Goal: Communication & Community: Answer question/provide support

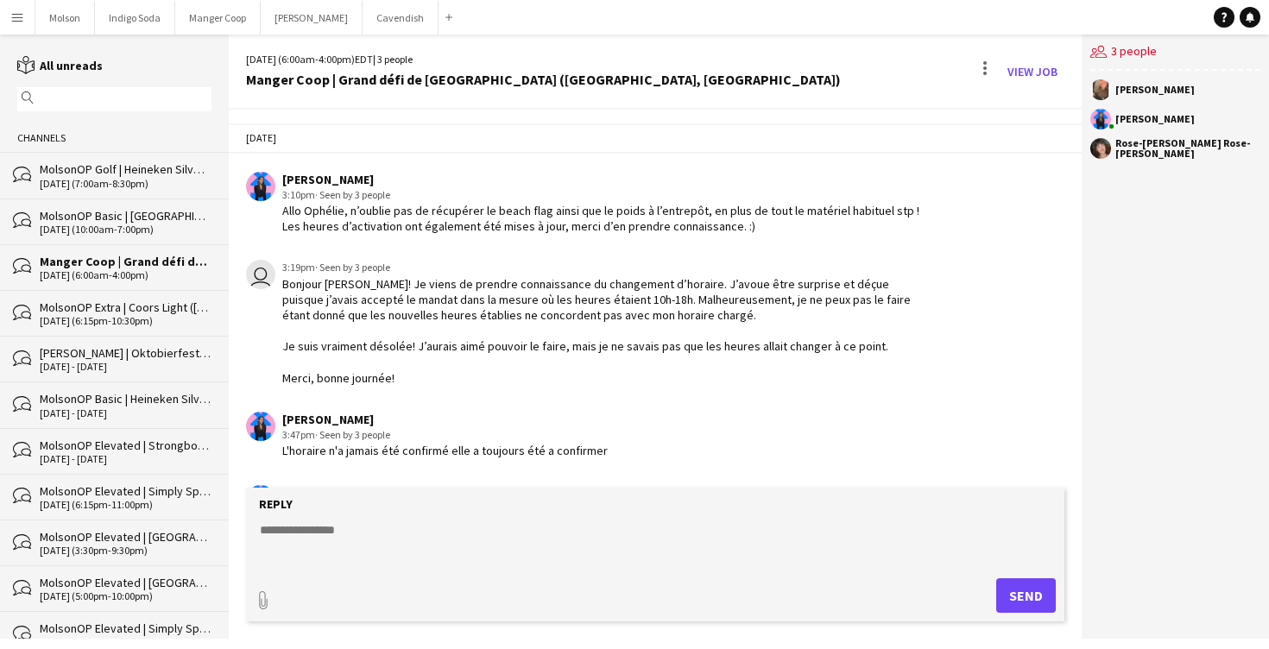
scroll to position [1209, 0]
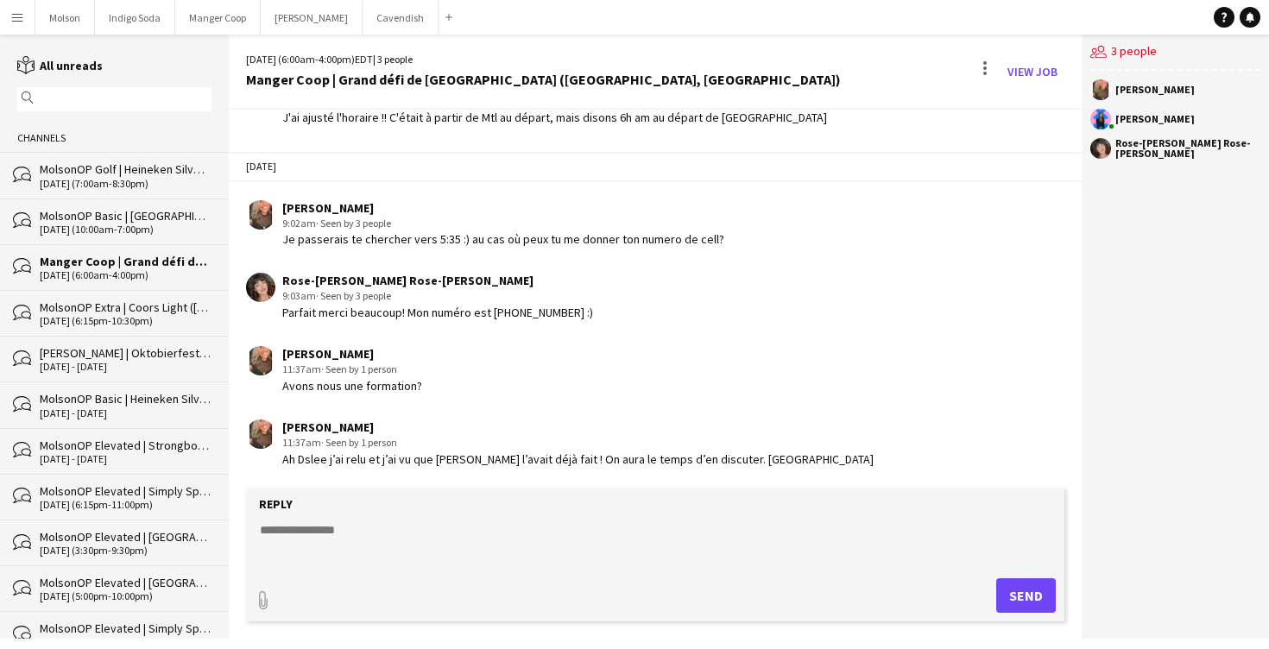
click at [317, 545] on textarea at bounding box center [658, 543] width 801 height 45
click at [314, 528] on textarea "**********" at bounding box center [658, 543] width 801 height 45
click at [352, 533] on textarea "**********" at bounding box center [658, 543] width 801 height 45
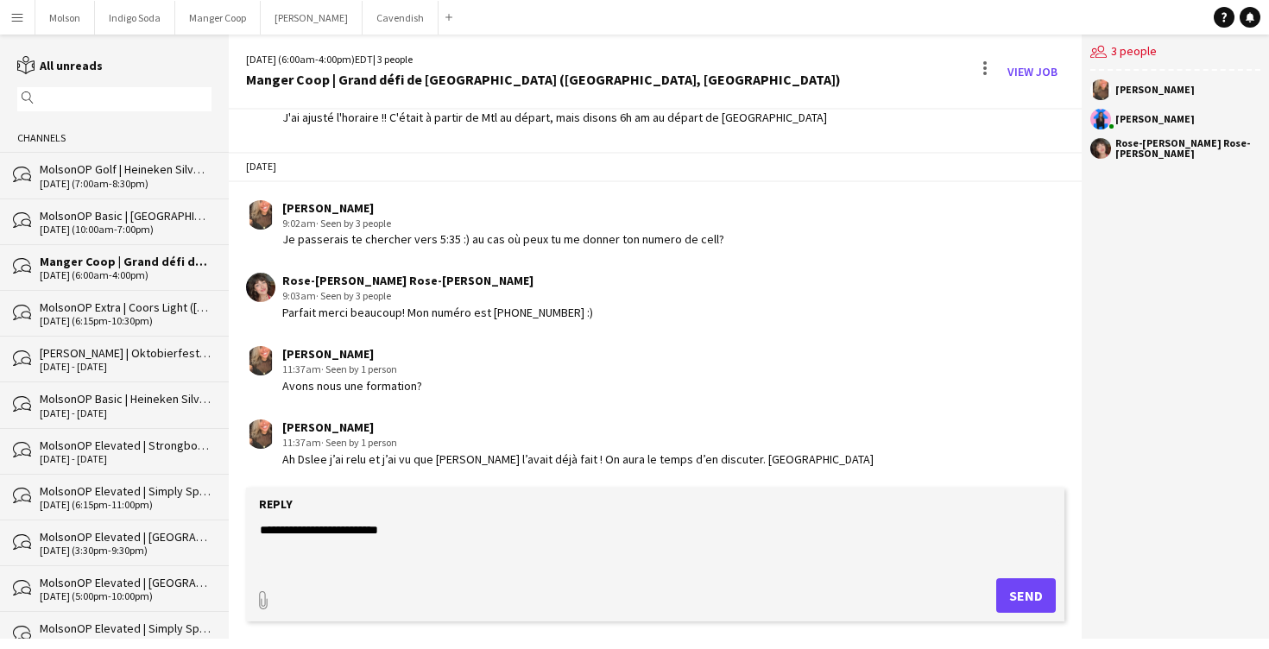
type textarea "**********"
click at [1026, 606] on button "Send" at bounding box center [1026, 595] width 60 height 35
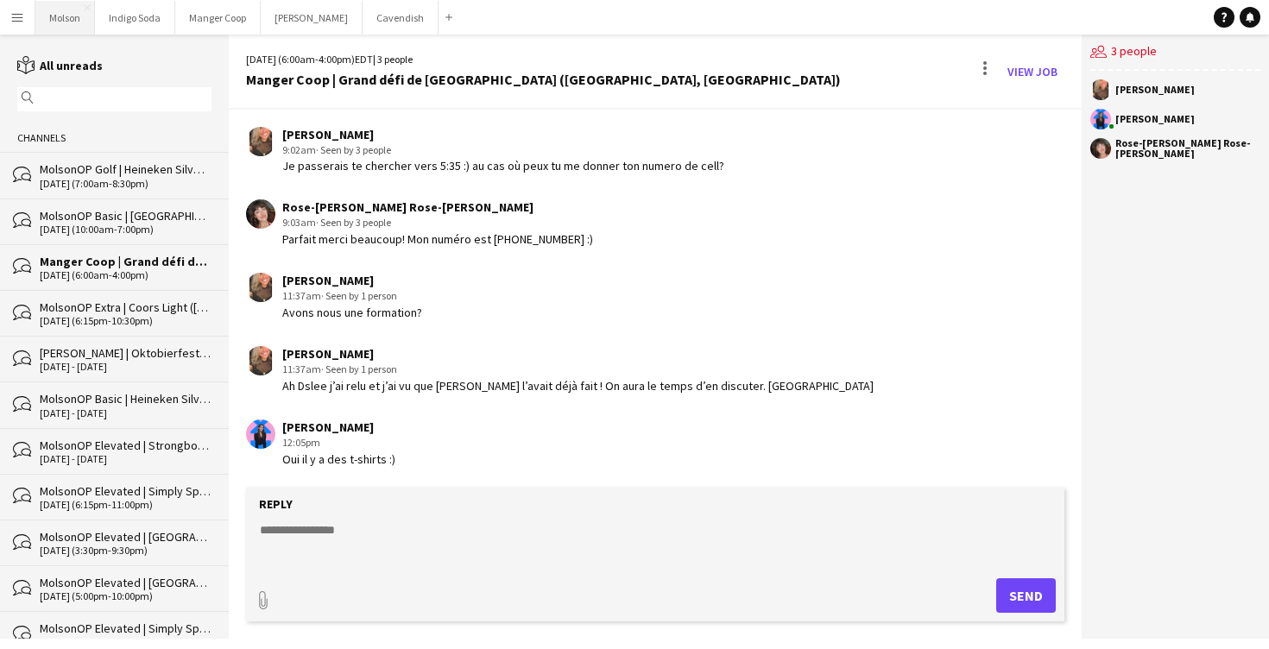
click at [70, 19] on button "Molson Close" at bounding box center [65, 18] width 60 height 34
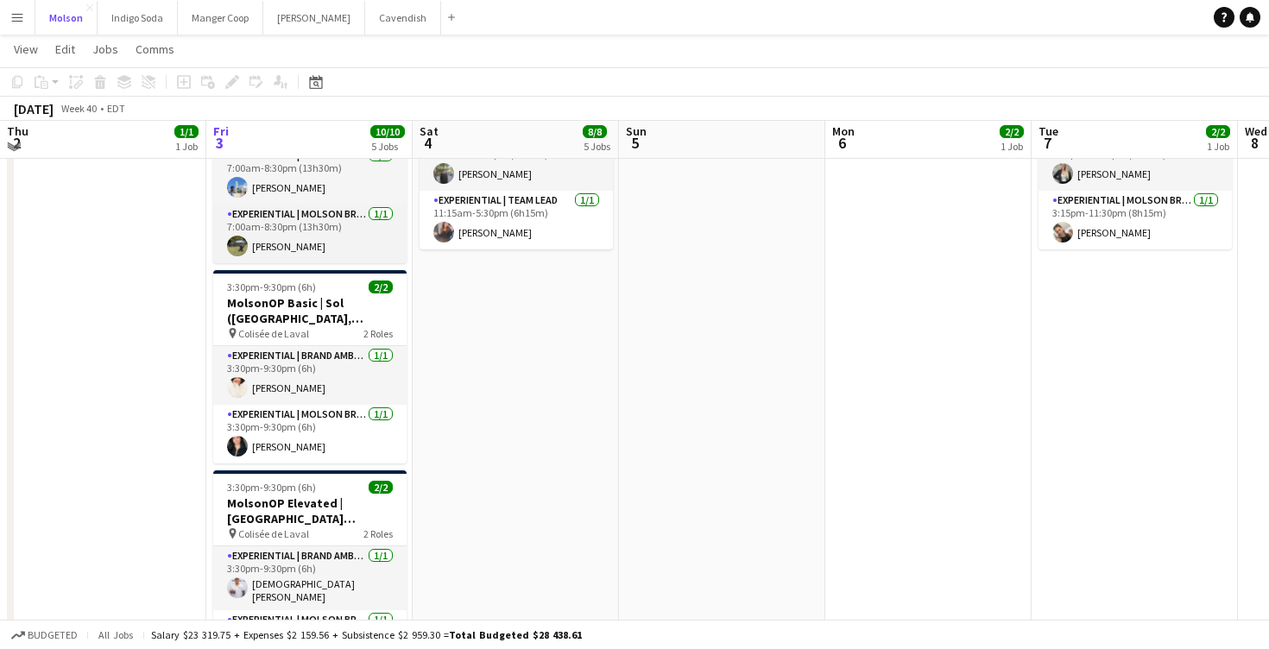
scroll to position [224, 0]
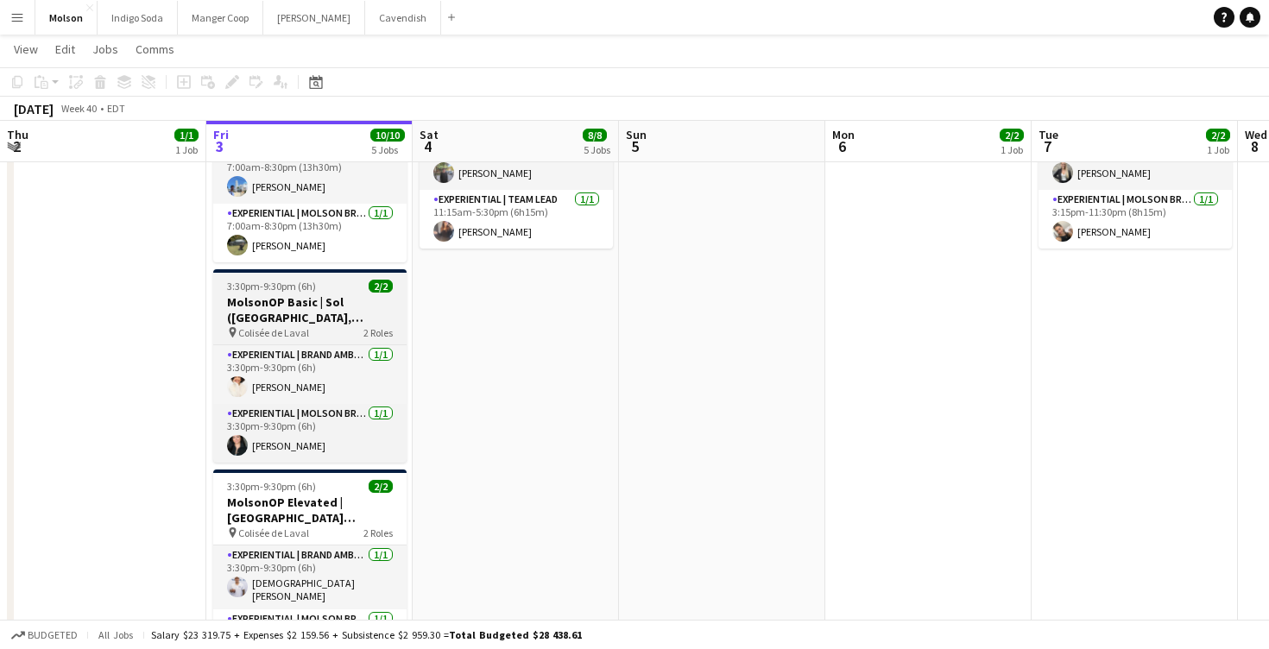
click at [327, 300] on h3 "MolsonOP Basic | Sol ([GEOGRAPHIC_DATA], [GEOGRAPHIC_DATA])" at bounding box center [309, 309] width 193 height 31
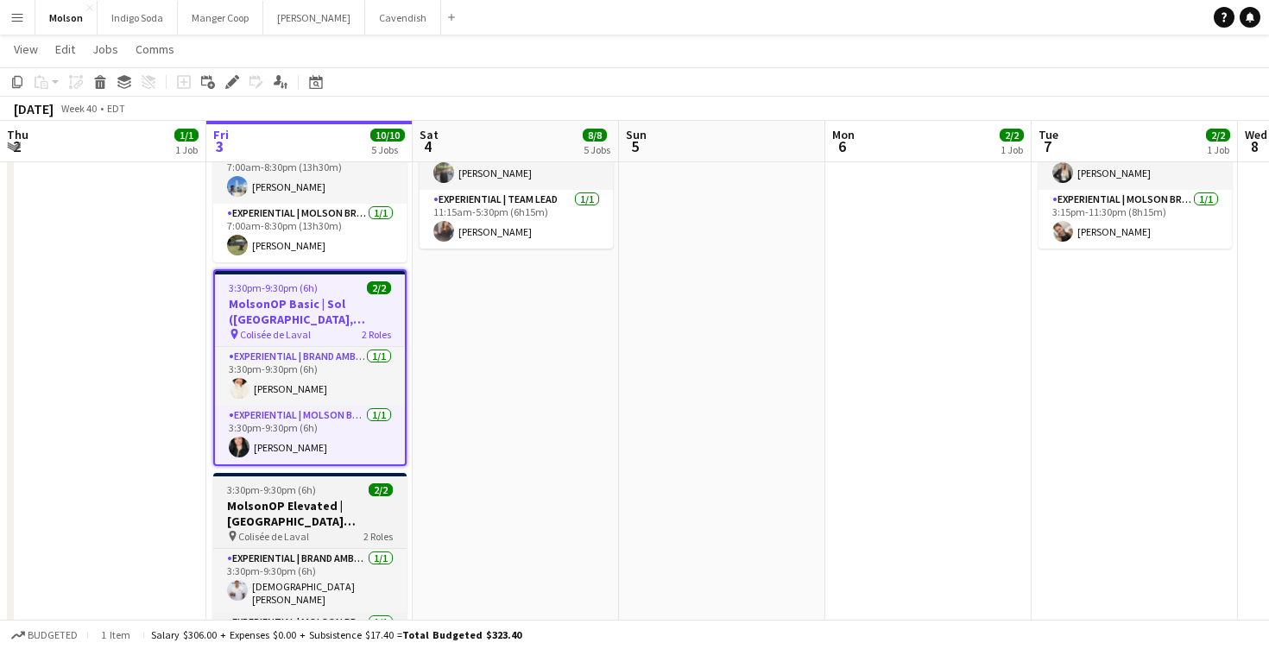
click at [273, 518] on h3 "MolsonOP Elevated | [GEOGRAPHIC_DATA] ([GEOGRAPHIC_DATA], [GEOGRAPHIC_DATA])" at bounding box center [309, 513] width 193 height 31
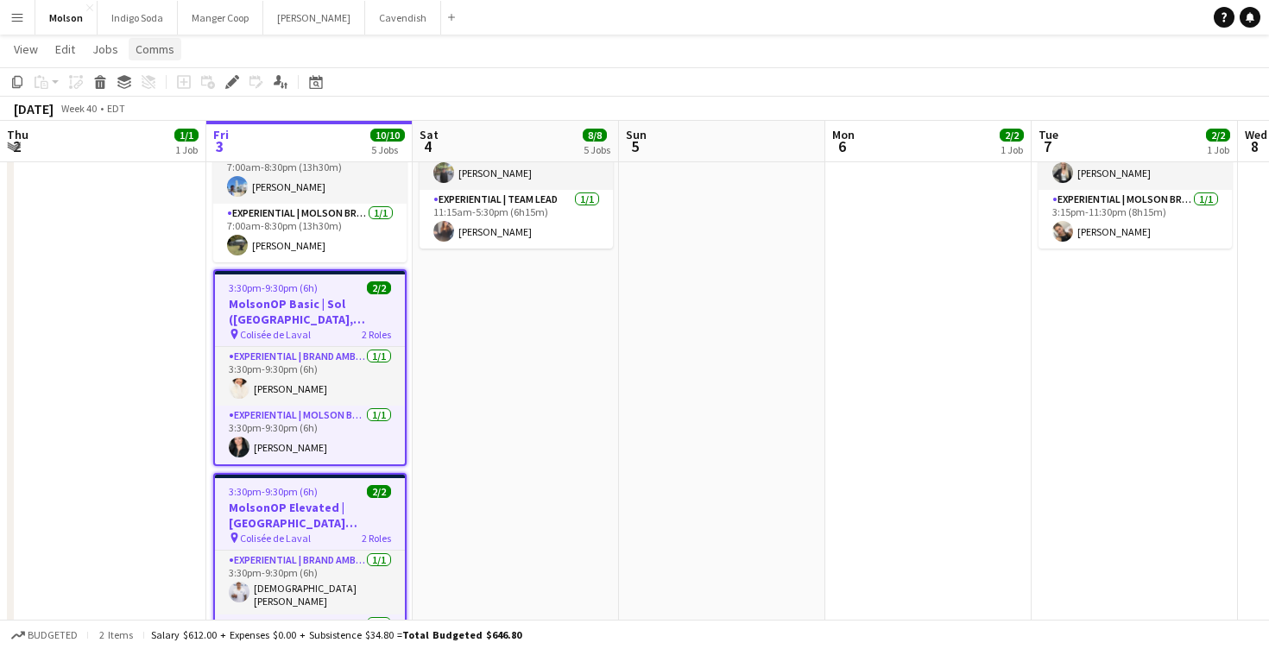
click at [156, 57] on link "Comms" at bounding box center [155, 49] width 53 height 22
click at [172, 130] on span "Create chat" at bounding box center [172, 123] width 60 height 16
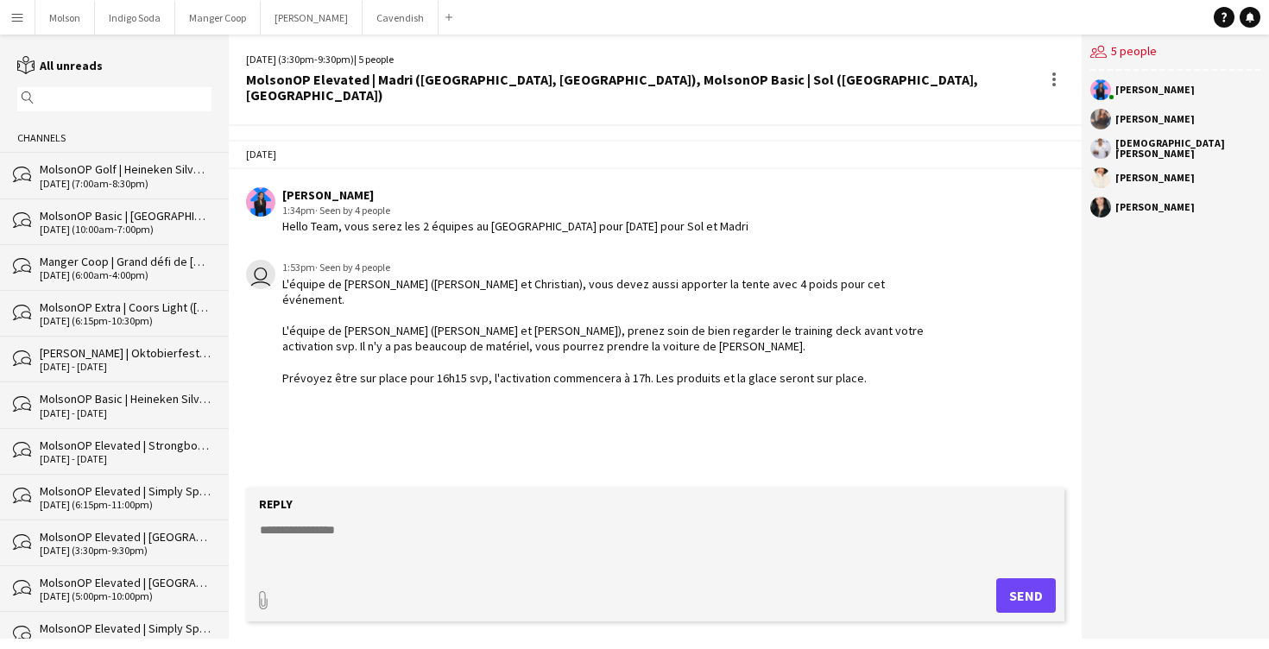
click at [344, 553] on textarea at bounding box center [658, 543] width 801 height 45
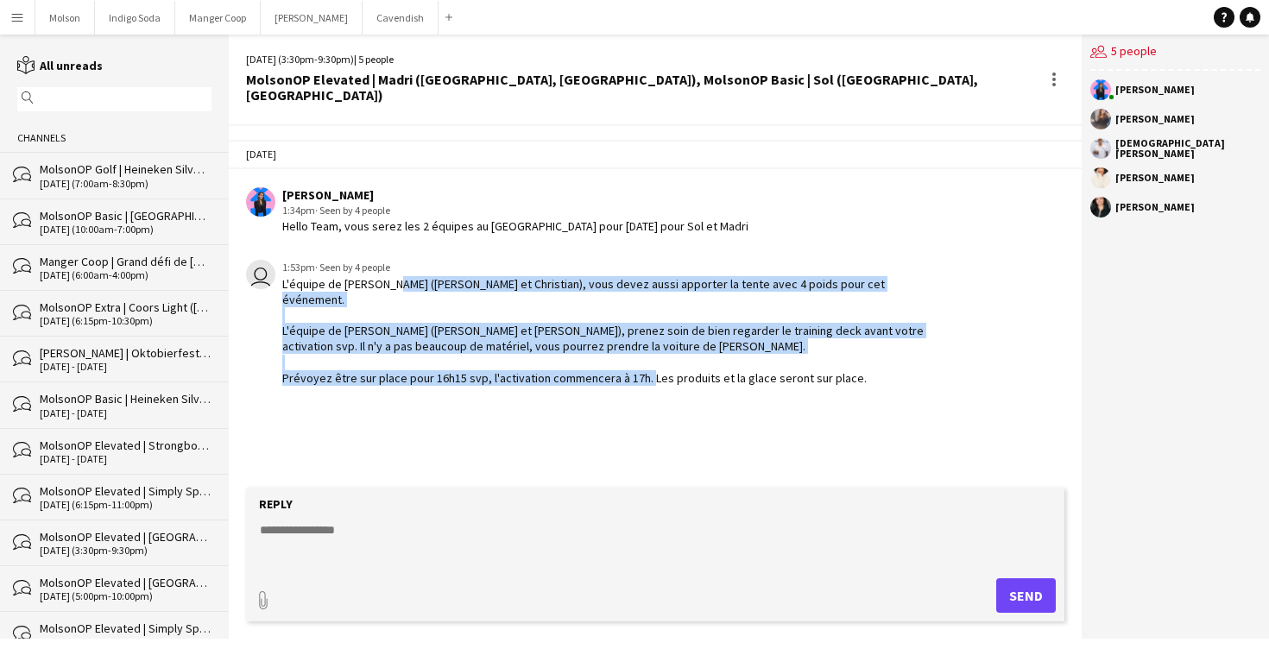
drag, startPoint x: 381, startPoint y: 266, endPoint x: 430, endPoint y: 359, distance: 105.4
click at [430, 359] on app-chat-message "user 1:53pm · Seen by 4 people L'équipe de [PERSON_NAME] ([PERSON_NAME] et [PER…" at bounding box center [655, 322] width 853 height 143
drag, startPoint x: 858, startPoint y: 354, endPoint x: 281, endPoint y: 273, distance: 582.3
click at [281, 273] on app-chat-message "user 1:53pm · Seen by 4 people L'équipe de [PERSON_NAME] ([PERSON_NAME] et [PER…" at bounding box center [655, 322] width 853 height 143
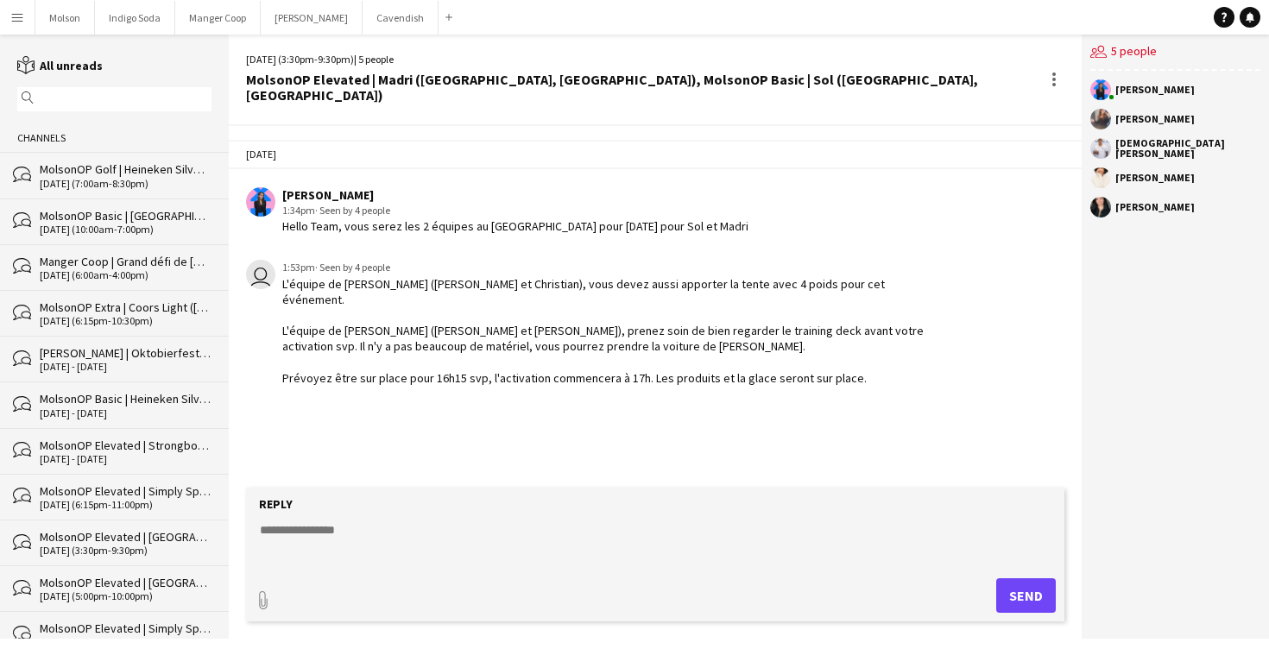
click at [351, 411] on div "[DATE] [PERSON_NAME] 1:34pm · Seen by 4 people Hello Team, vous serez les 2 équ…" at bounding box center [655, 307] width 853 height 363
click at [324, 544] on textarea at bounding box center [658, 543] width 801 height 45
click at [349, 531] on textarea "**********" at bounding box center [658, 543] width 801 height 45
click at [579, 524] on textarea "**********" at bounding box center [658, 543] width 801 height 45
click at [585, 528] on textarea "**********" at bounding box center [658, 543] width 801 height 45
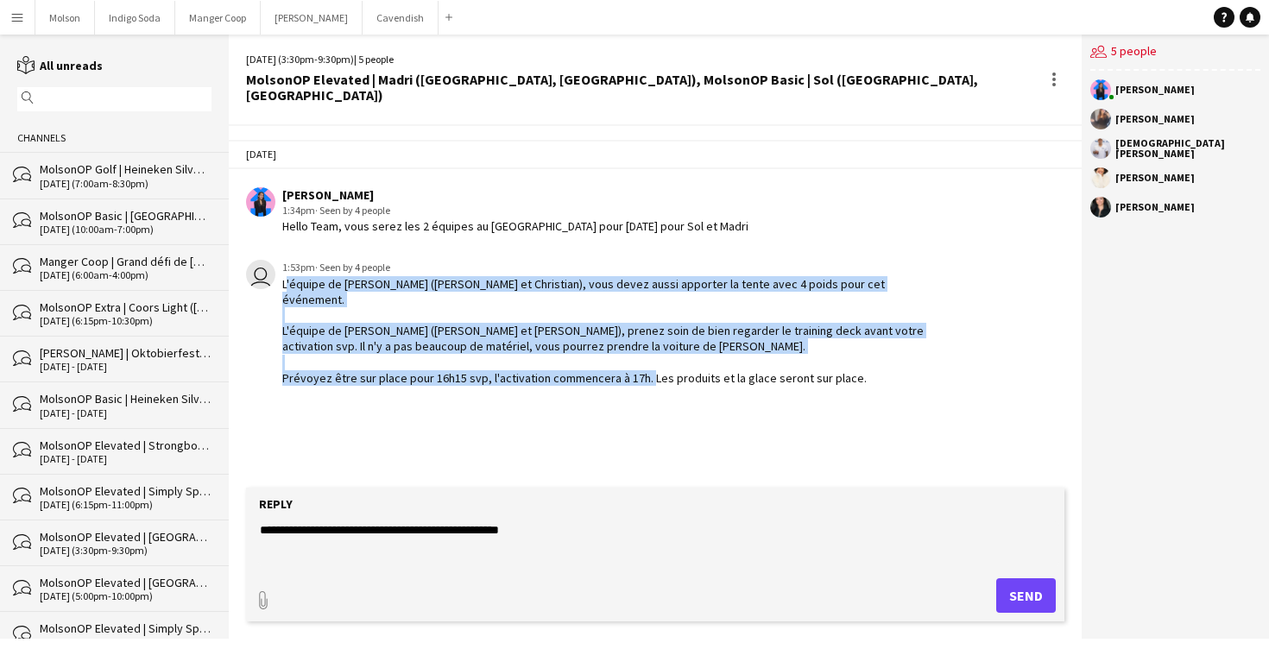
drag, startPoint x: 880, startPoint y: 344, endPoint x: 282, endPoint y: 270, distance: 601.8
click at [282, 276] on div "L'équipe de [PERSON_NAME] ([PERSON_NAME] et Christian), vous devez aussi apport…" at bounding box center [605, 331] width 646 height 110
copy div "L'équipe de [PERSON_NAME] ([PERSON_NAME] et Christian), vous devez aussi apport…"
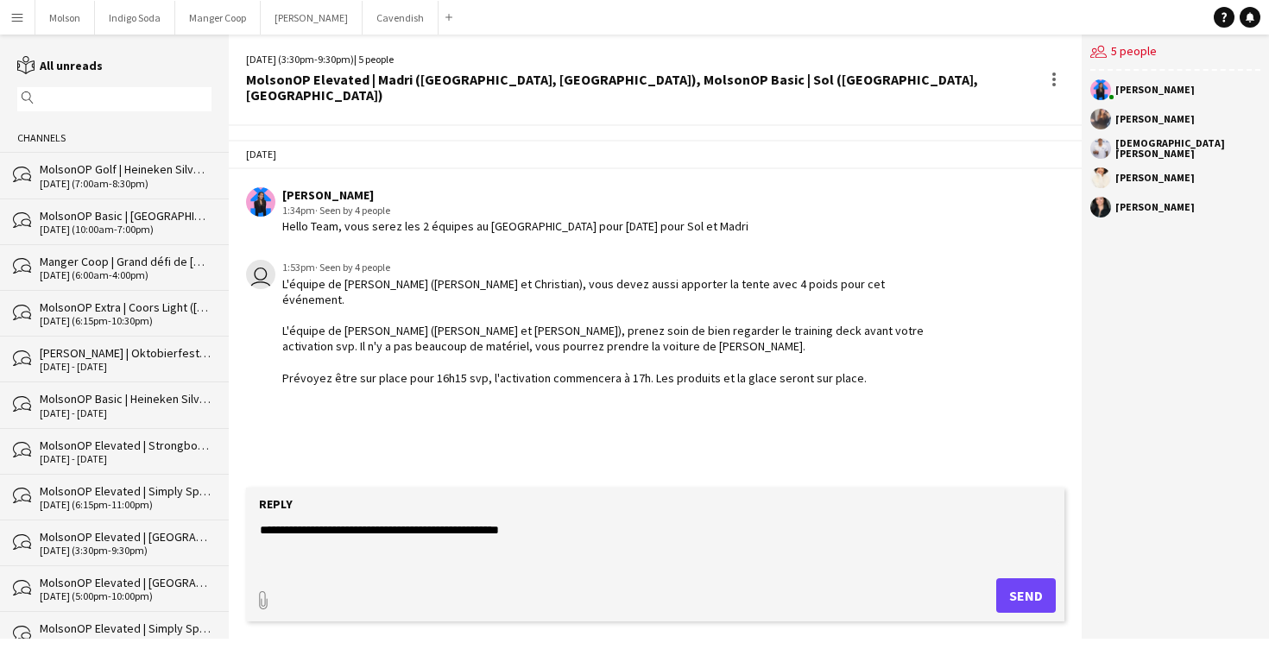
click at [313, 569] on form "**********" at bounding box center [655, 555] width 818 height 134
click at [550, 526] on textarea "**********" at bounding box center [658, 543] width 801 height 45
paste textarea "**********"
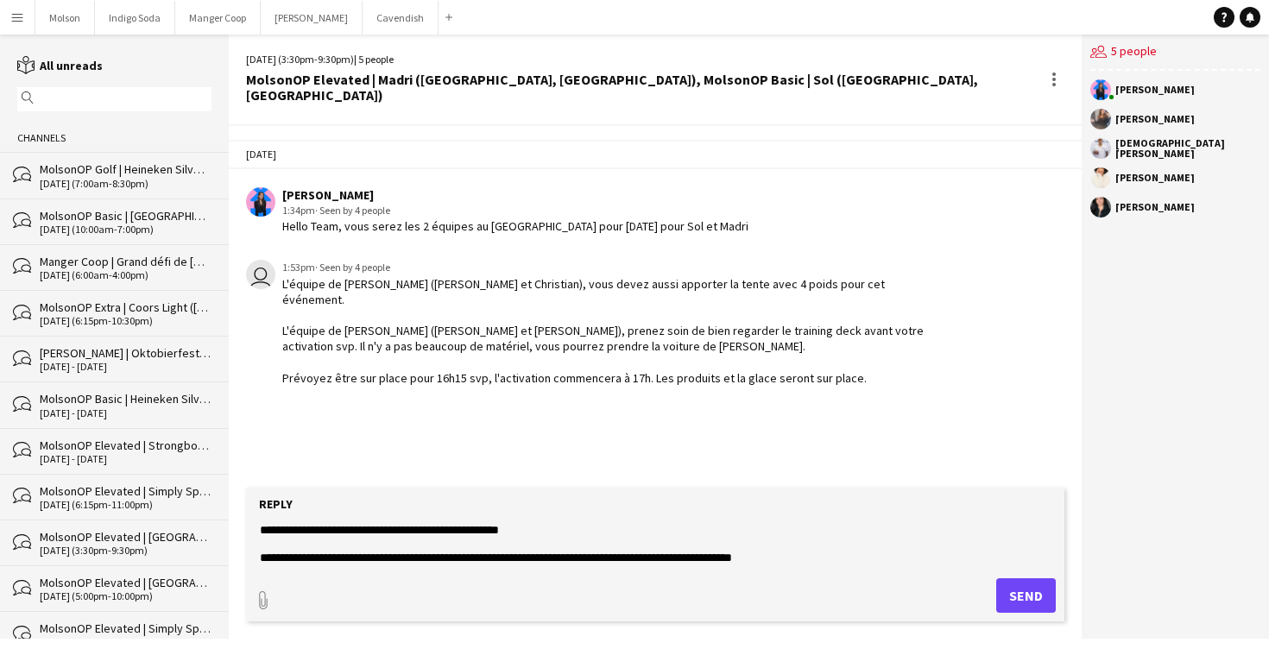
scroll to position [68, 0]
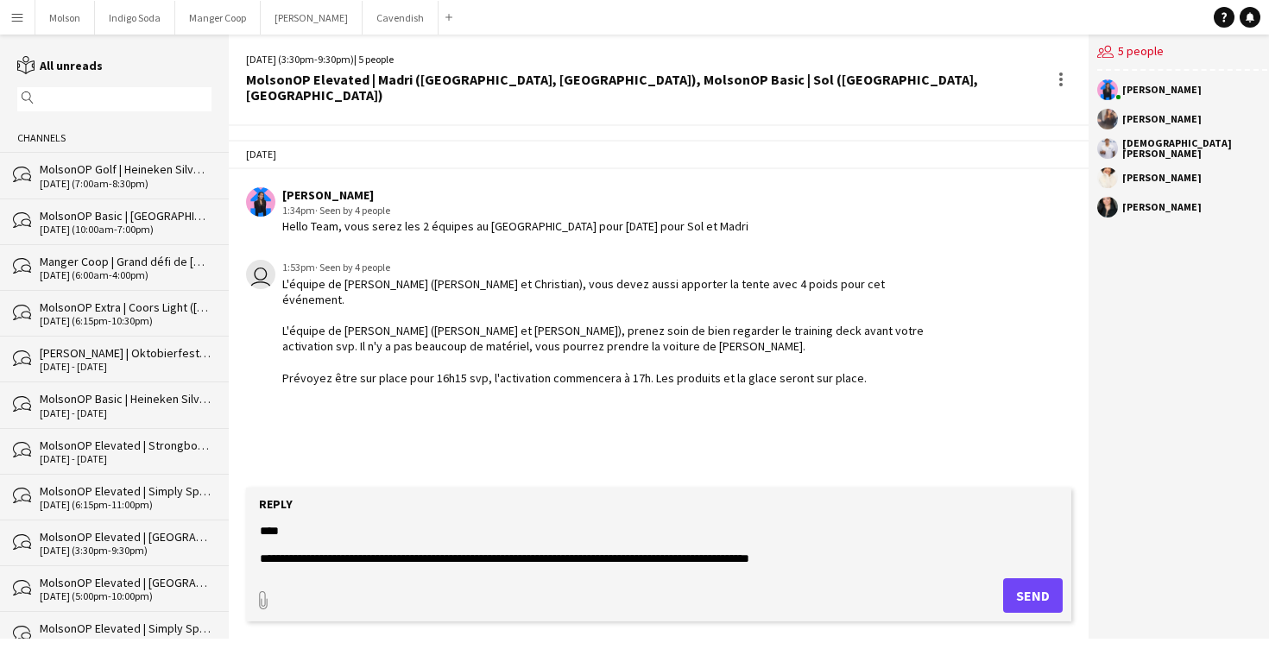
type textarea "**********"
click at [1030, 596] on button "Send" at bounding box center [1033, 595] width 60 height 35
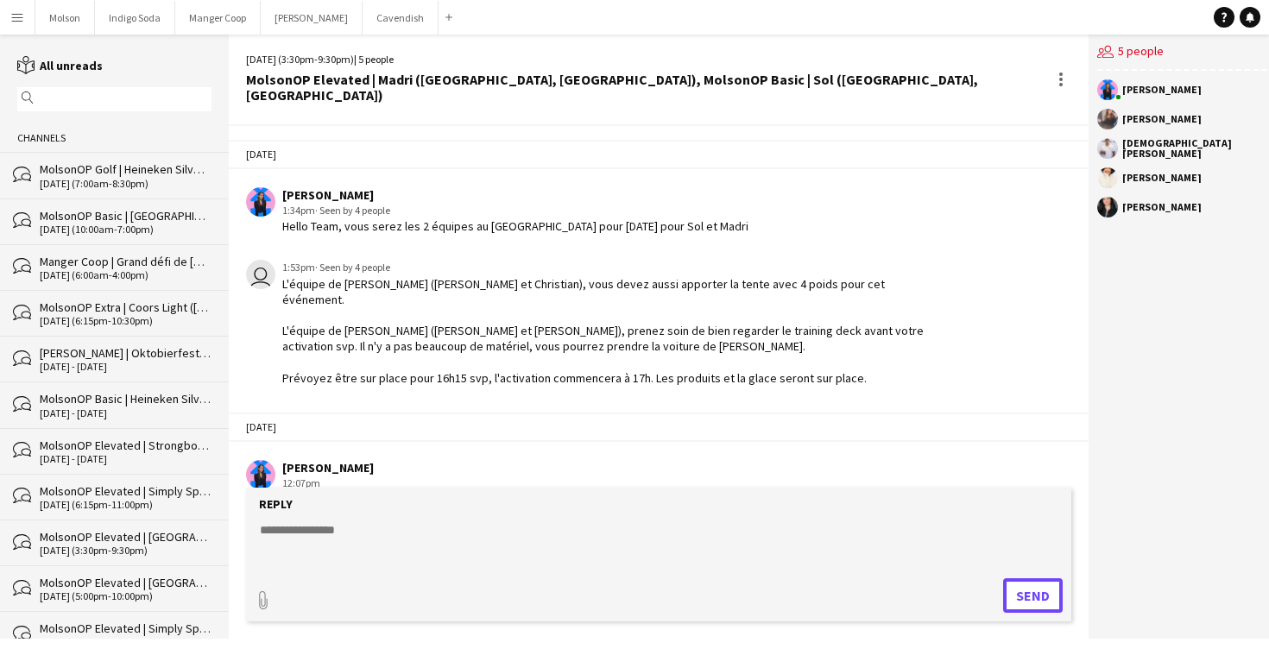
scroll to position [119, 0]
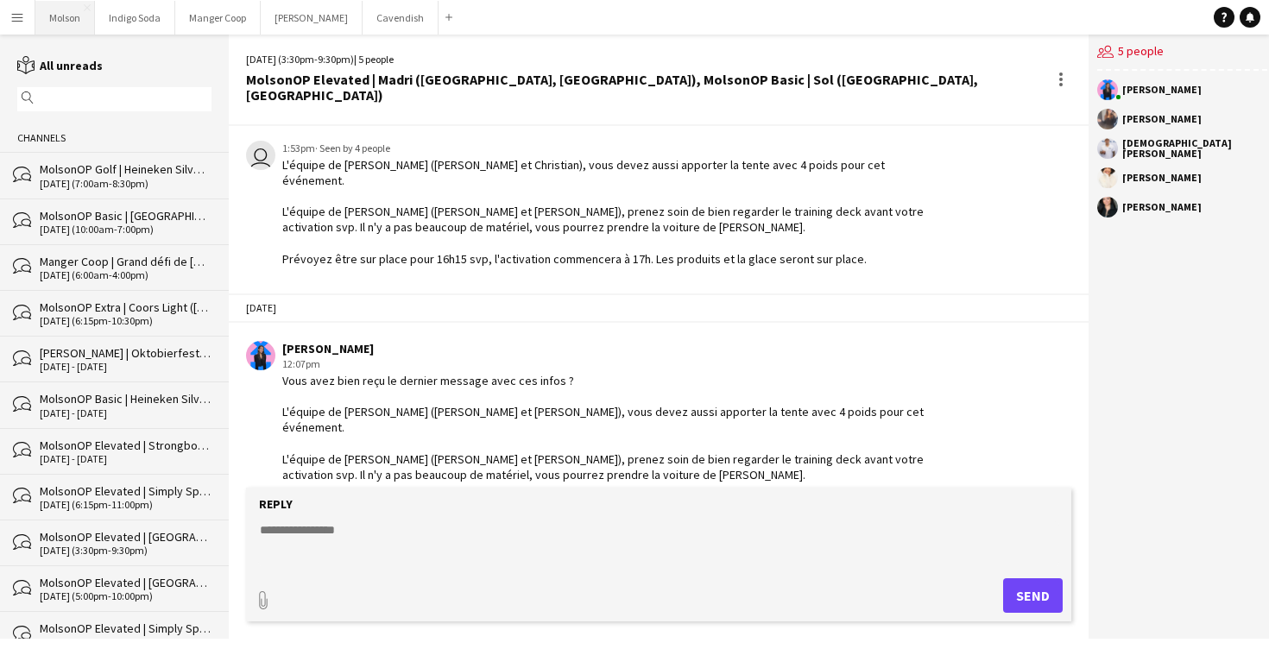
click at [62, 25] on button "Molson Close" at bounding box center [65, 18] width 60 height 34
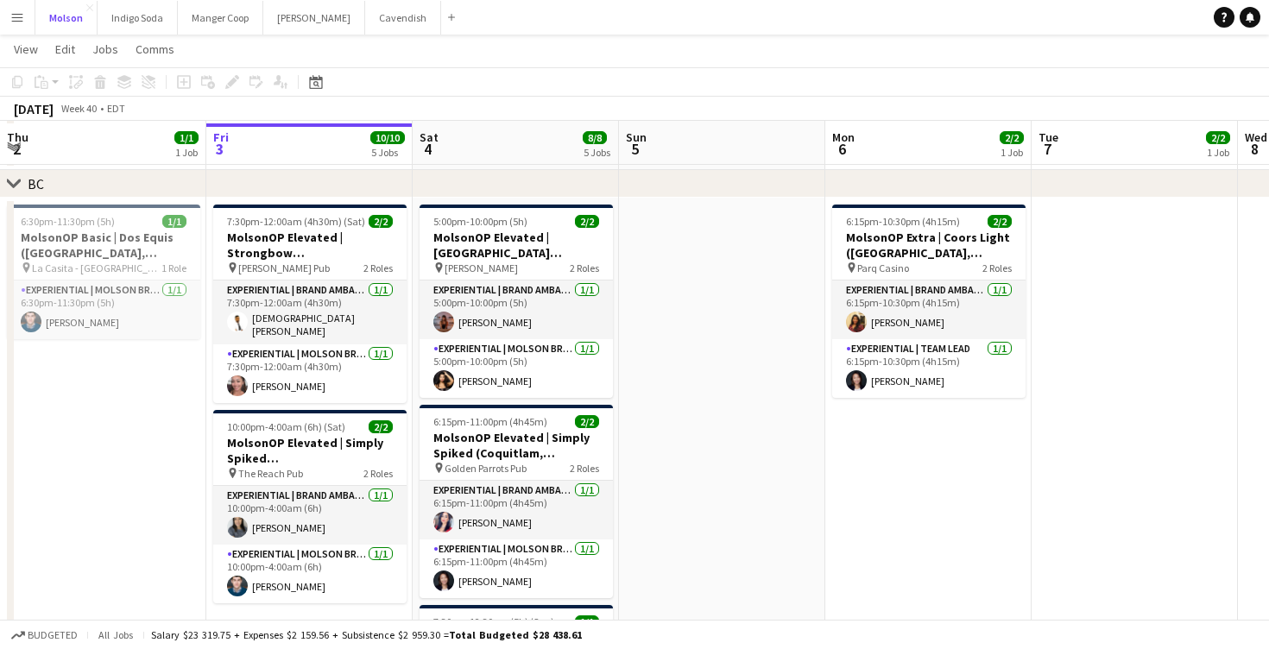
scroll to position [1101, 0]
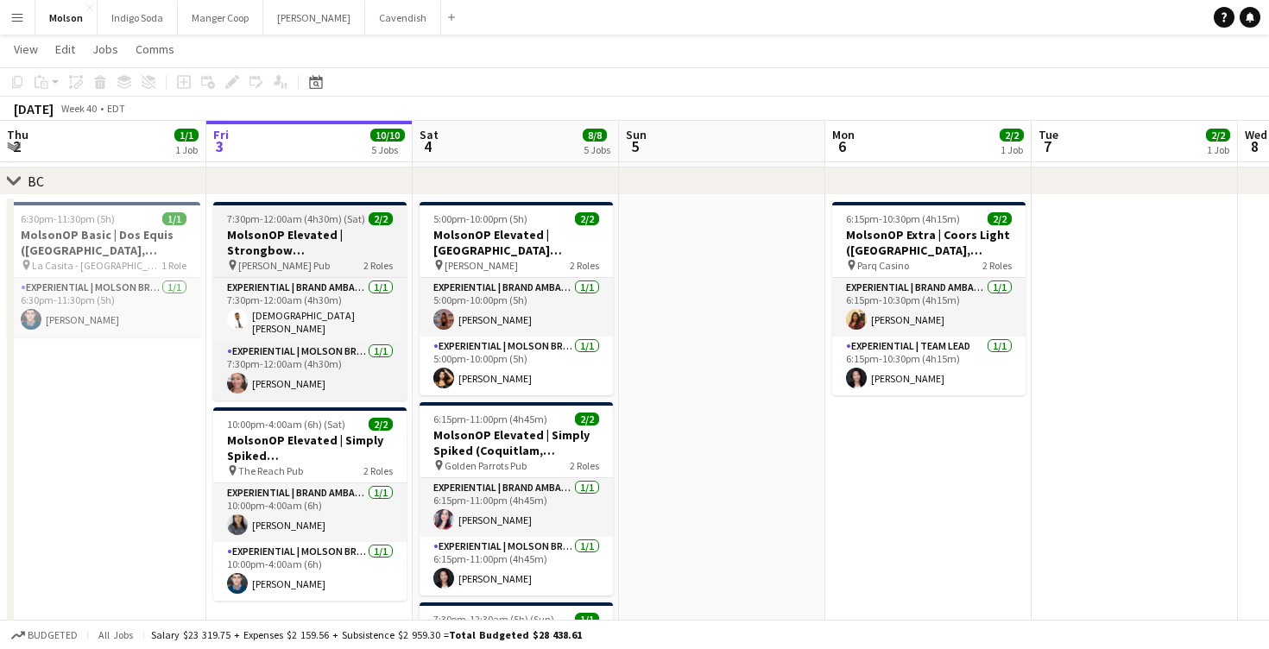
click at [320, 235] on h3 "MolsonOP Elevated | Strongbow ([GEOGRAPHIC_DATA], [GEOGRAPHIC_DATA])" at bounding box center [309, 242] width 193 height 31
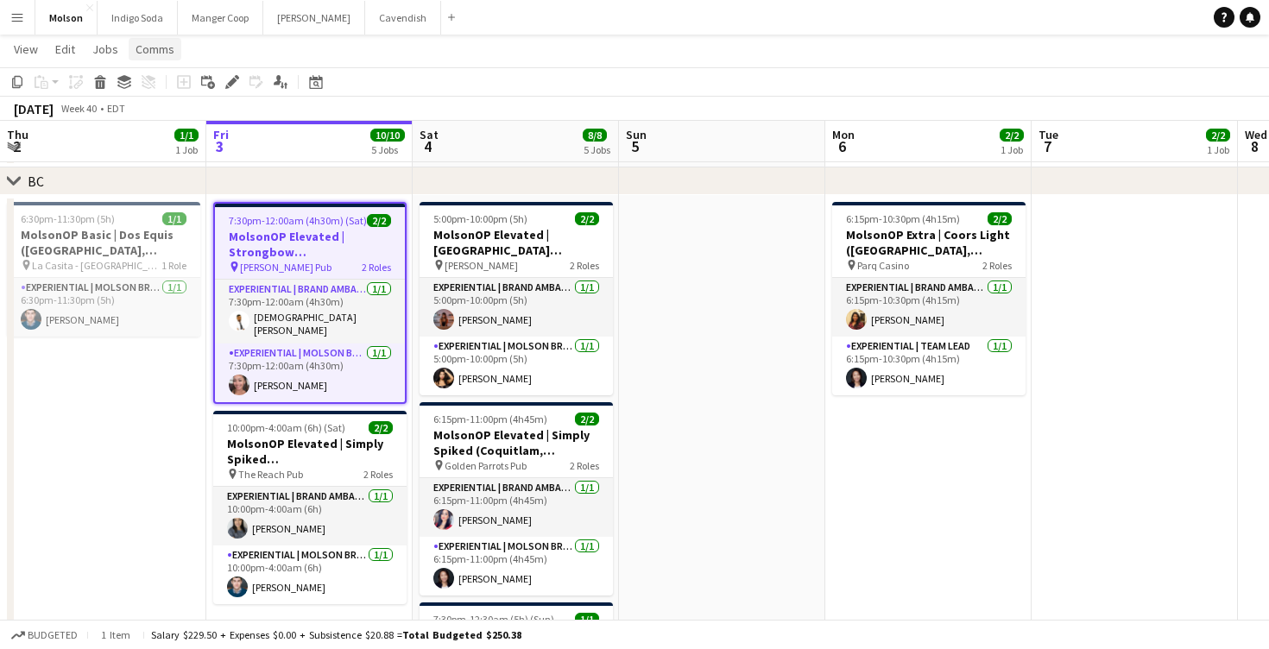
click at [161, 48] on span "Comms" at bounding box center [155, 49] width 39 height 16
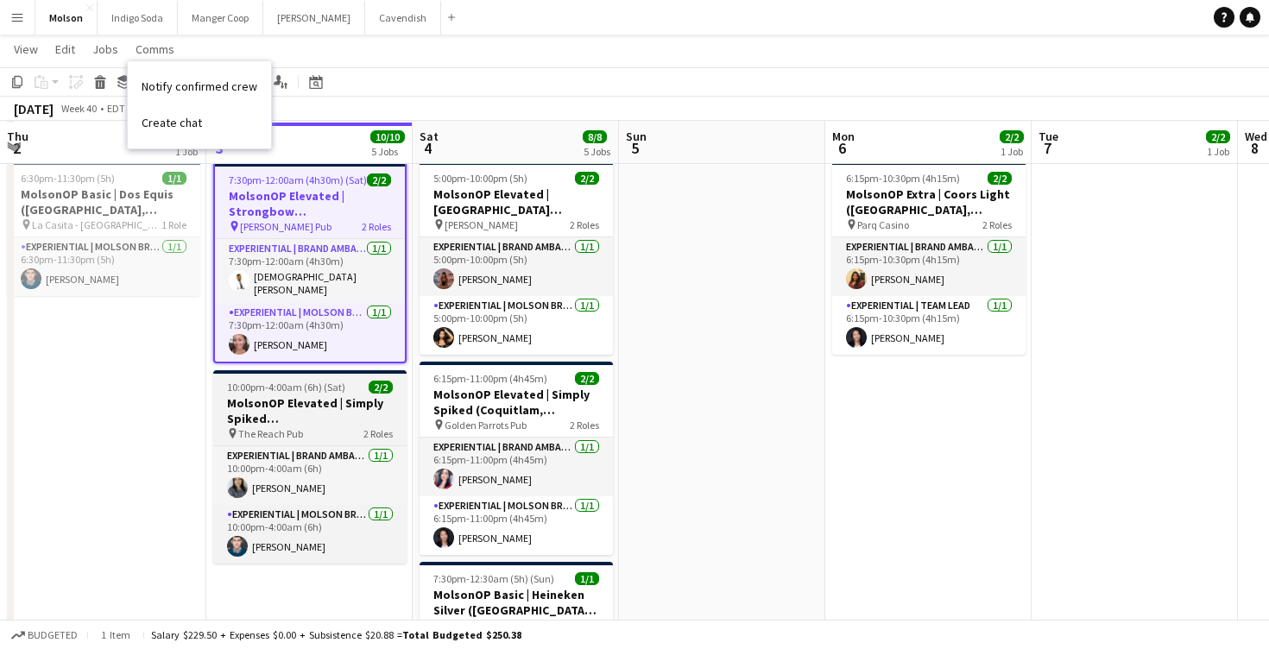
scroll to position [1148, 0]
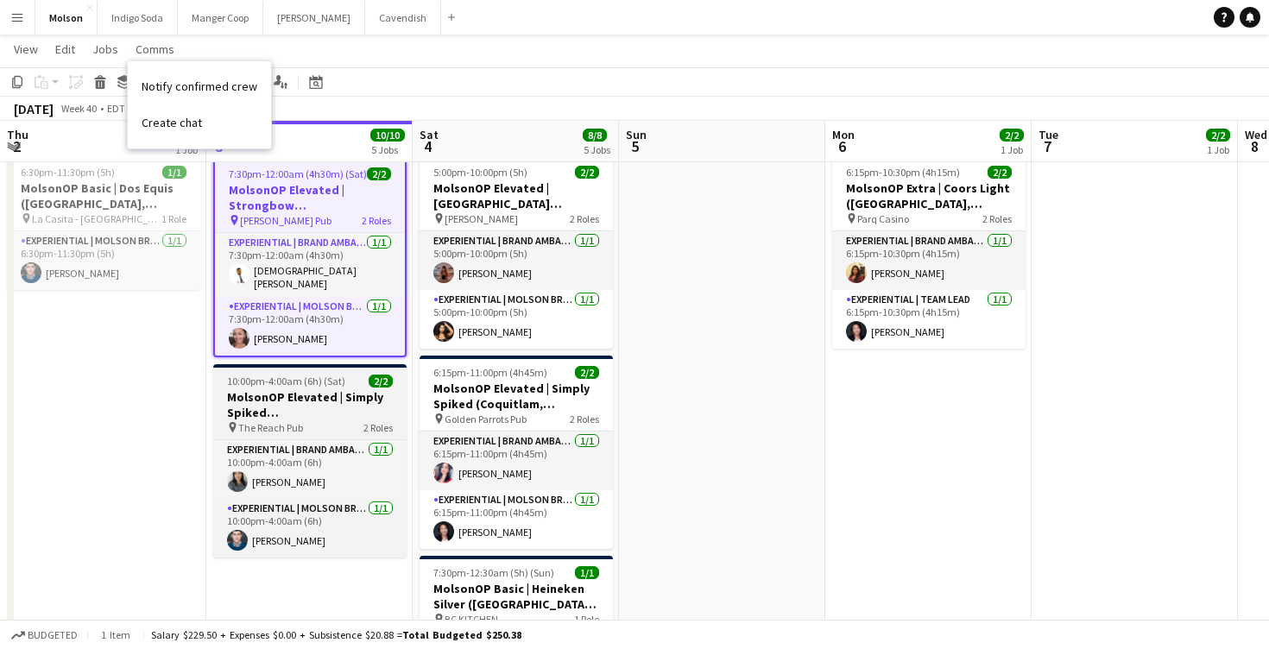
click at [298, 395] on h3 "MolsonOP Elevated | Simply Spiked ([GEOGRAPHIC_DATA], [GEOGRAPHIC_DATA])" at bounding box center [309, 404] width 193 height 31
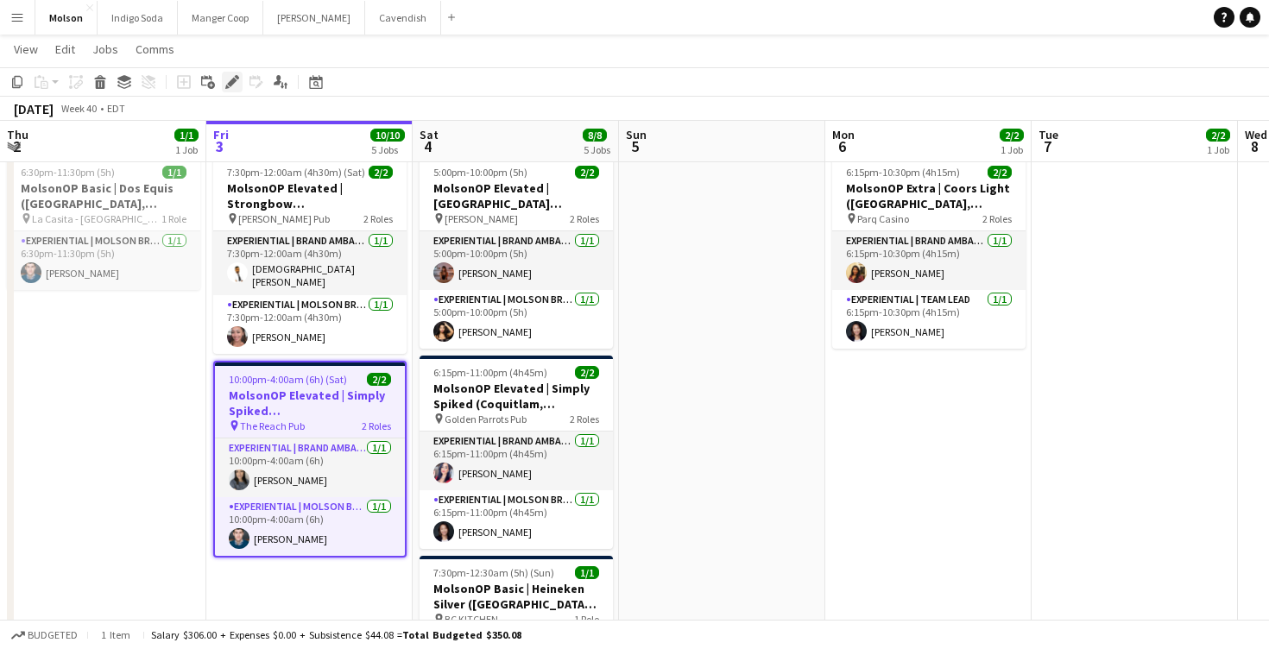
click at [229, 81] on icon at bounding box center [231, 82] width 9 height 9
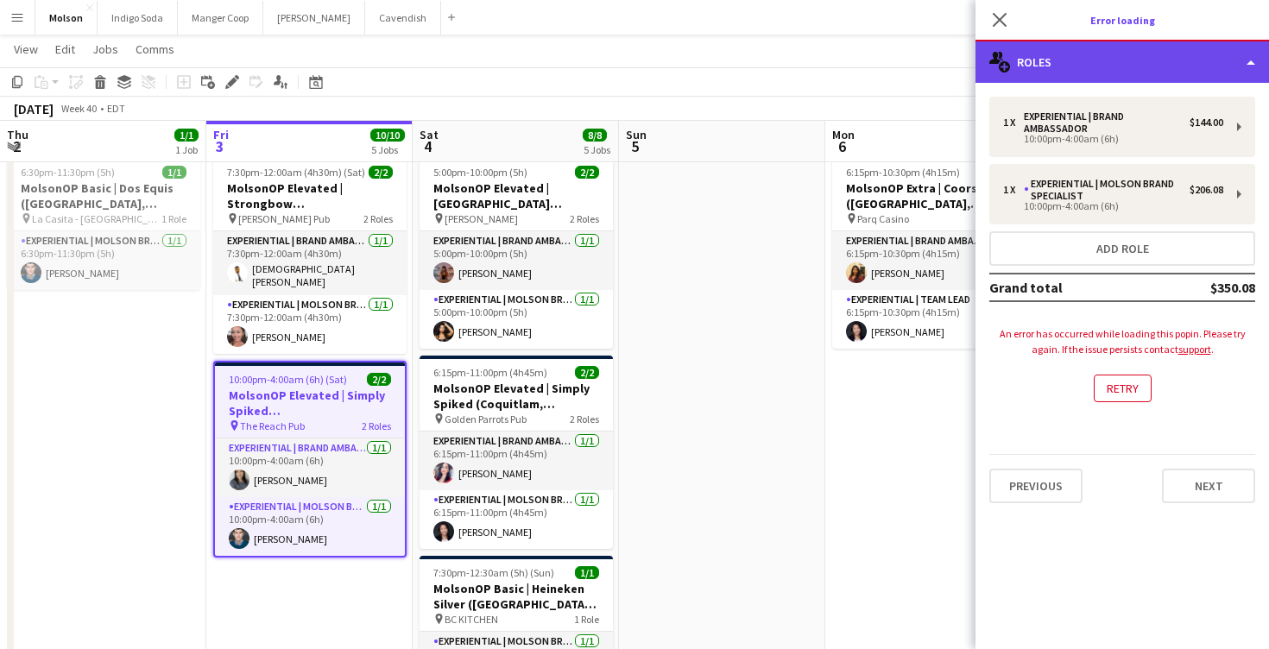
click at [1098, 66] on div "multiple-users-add Roles" at bounding box center [1121, 61] width 293 height 41
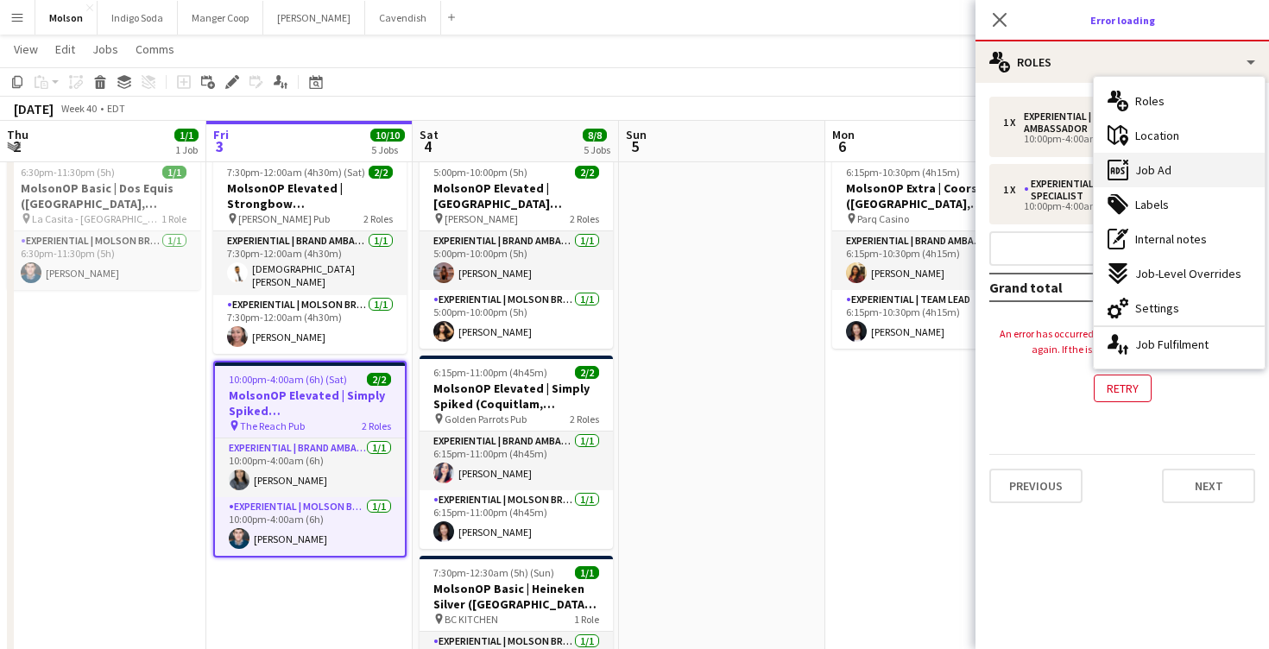
click at [1205, 159] on div "ads-window Job Ad" at bounding box center [1179, 170] width 171 height 35
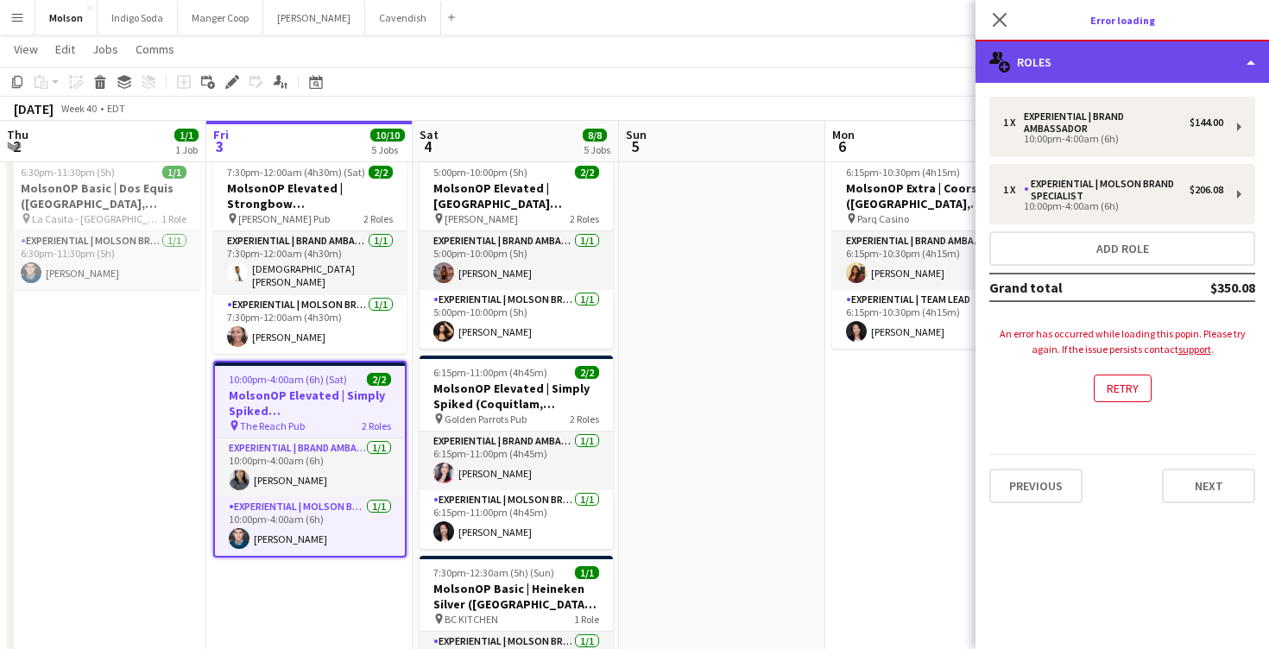
click at [1076, 59] on div "multiple-users-add Roles" at bounding box center [1121, 61] width 293 height 41
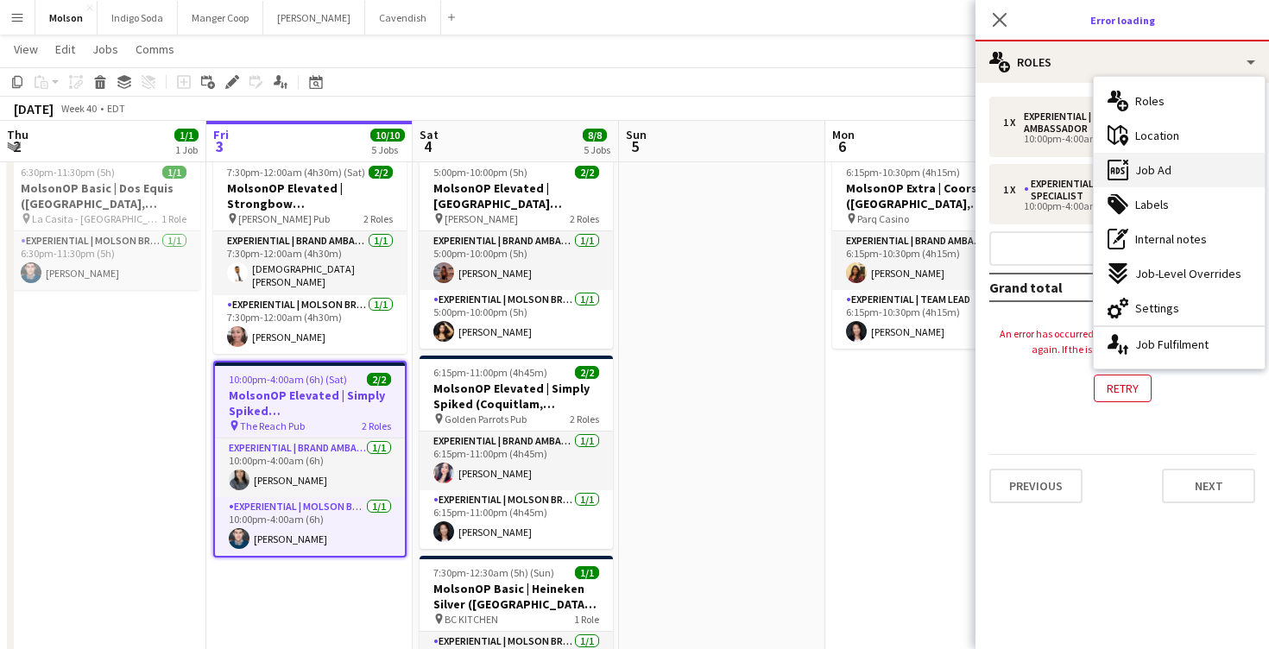
click at [1180, 168] on div "ads-window Job Ad" at bounding box center [1179, 170] width 171 height 35
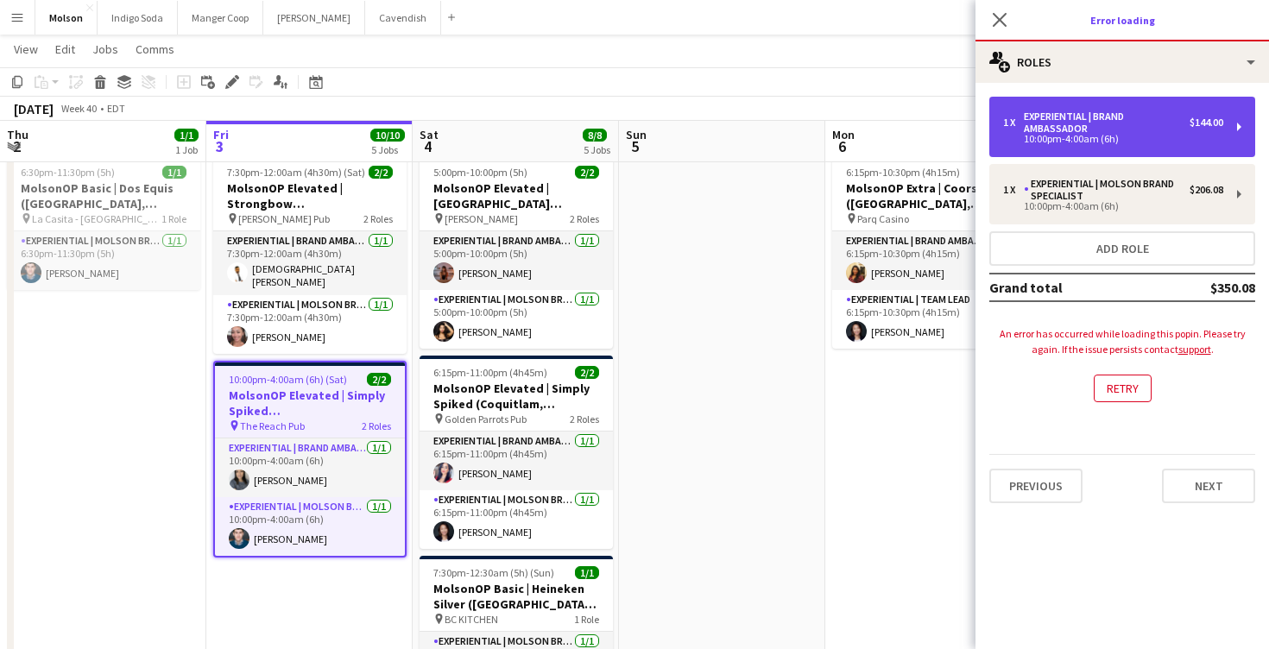
click at [1145, 151] on div "1 x Experiential | Brand Ambassador $144.00 10:00pm-4:00am (6h)" at bounding box center [1122, 127] width 266 height 60
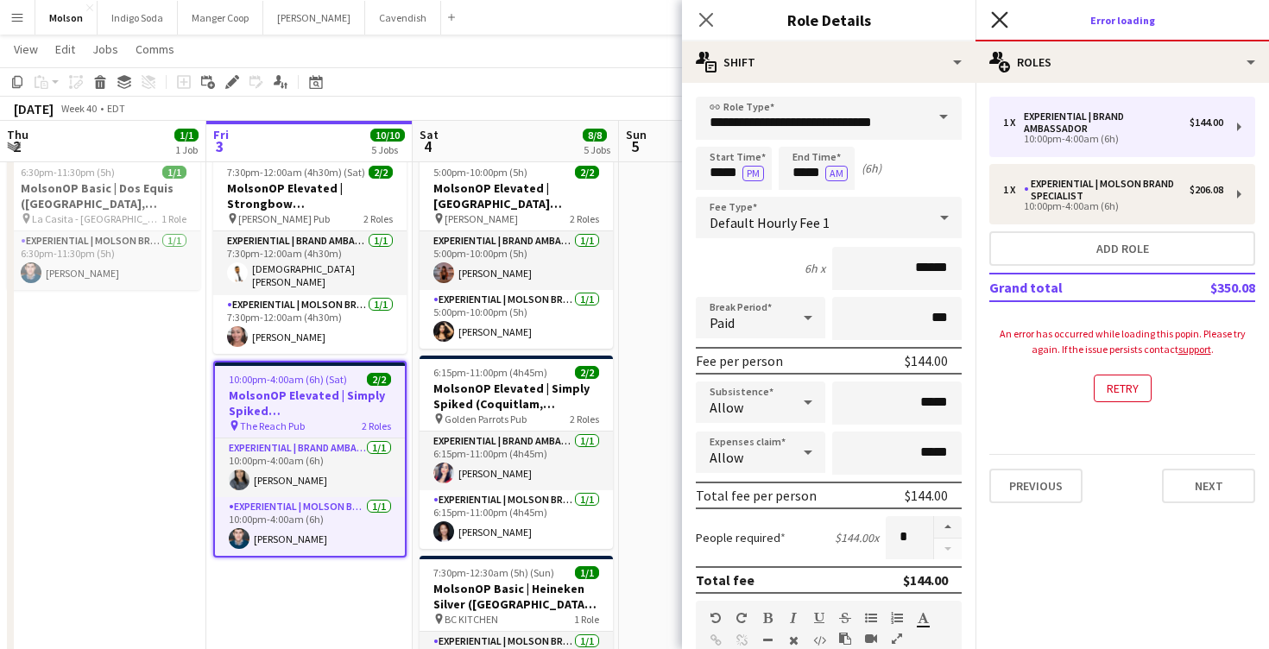
click at [999, 23] on icon "Close pop-in" at bounding box center [999, 19] width 16 height 16
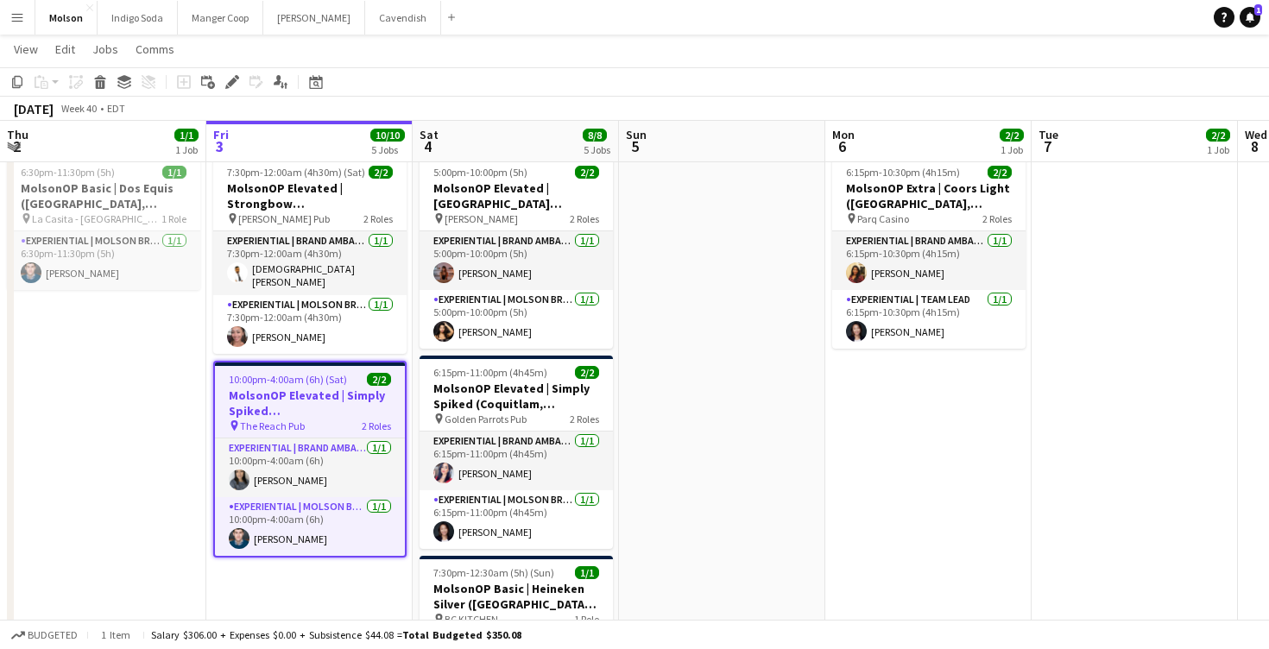
click at [323, 373] on span "10:00pm-4:00am (6h) (Sat)" at bounding box center [288, 379] width 118 height 13
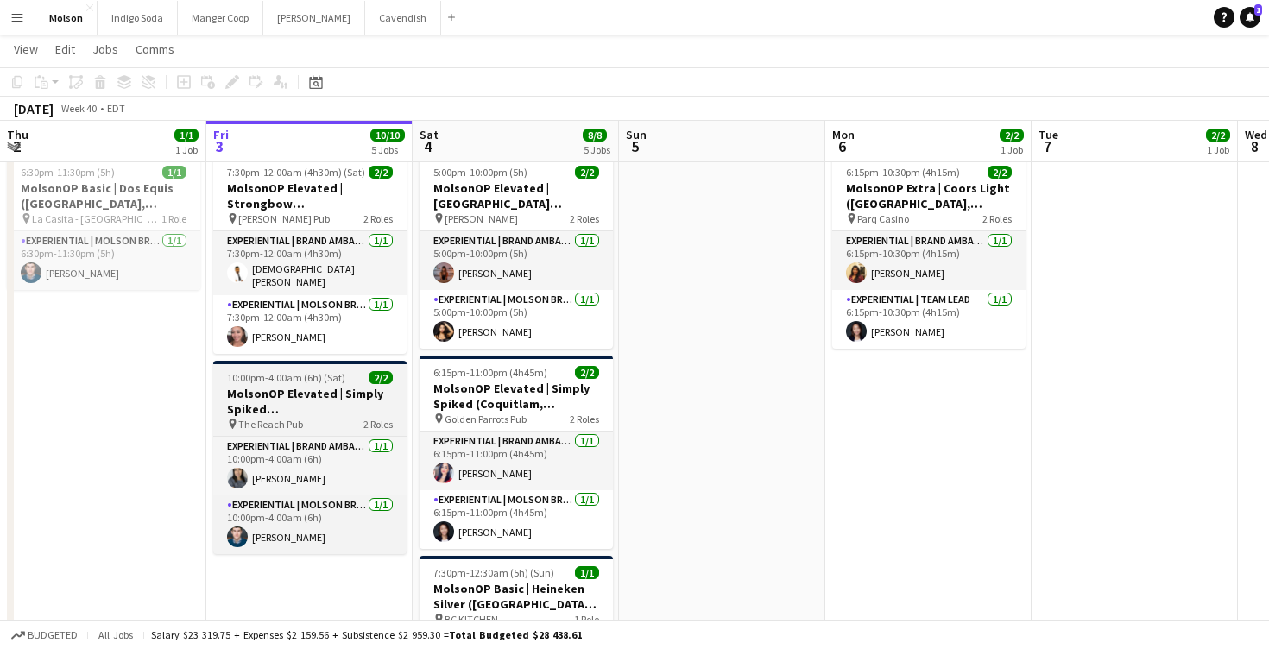
click at [323, 371] on span "10:00pm-4:00am (6h) (Sat)" at bounding box center [286, 377] width 118 height 13
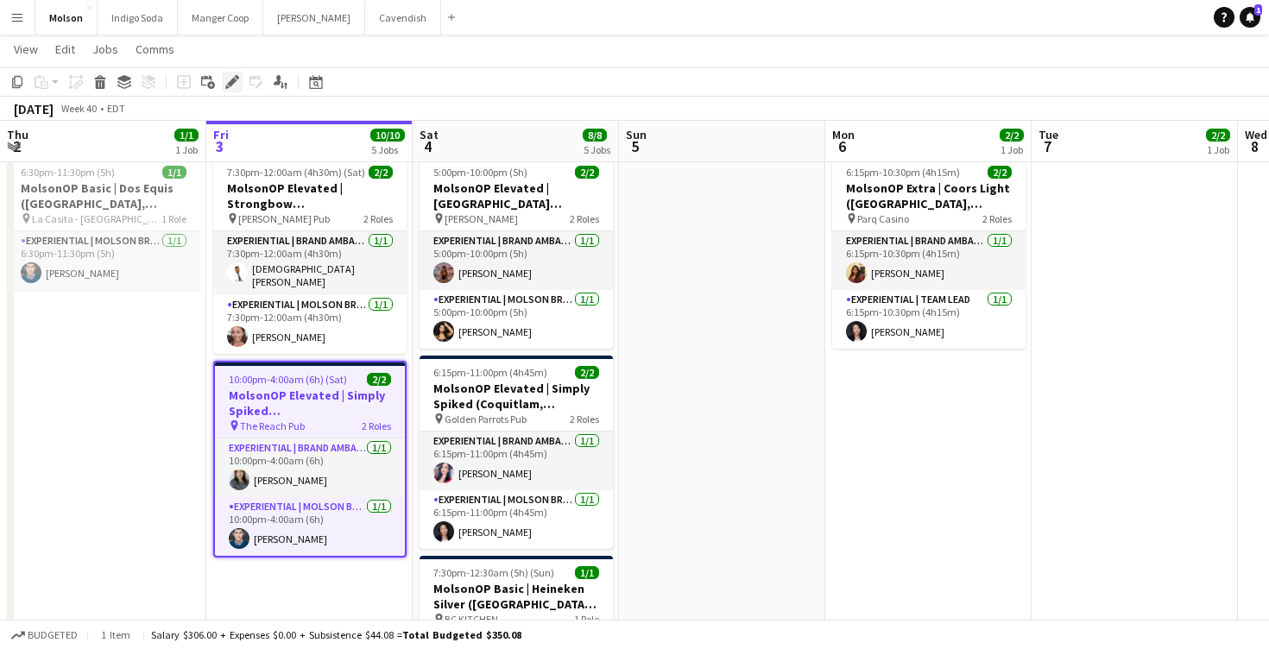
click at [234, 81] on icon at bounding box center [231, 82] width 9 height 9
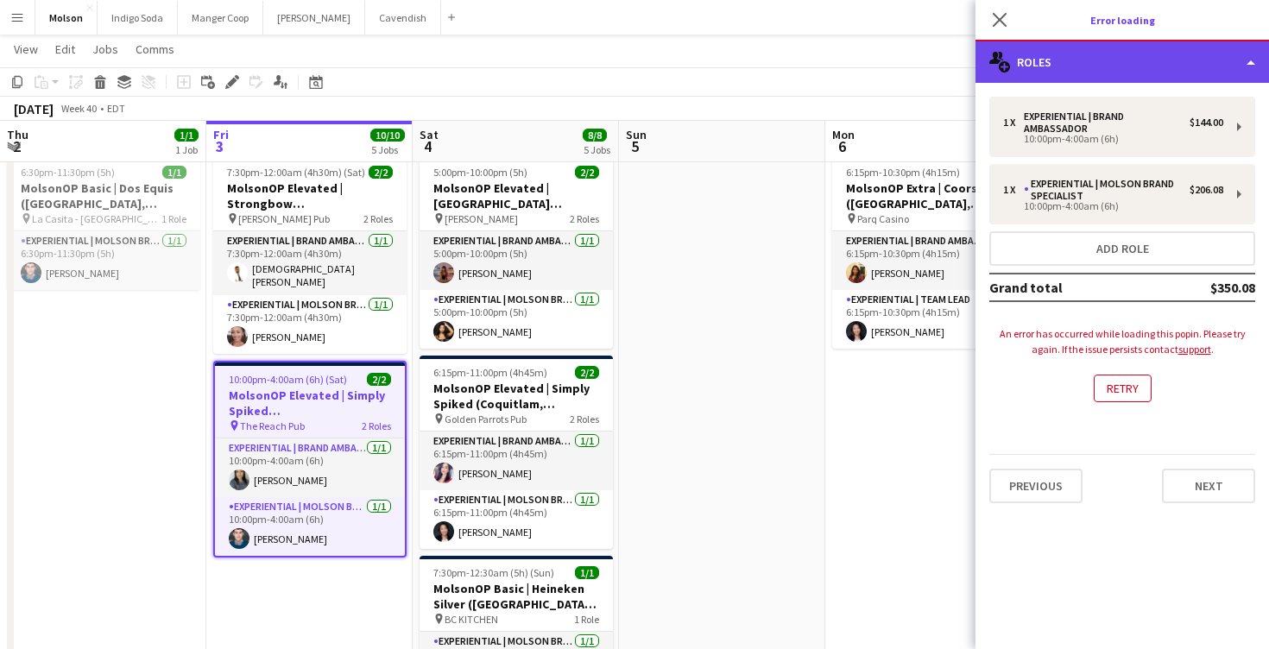
click at [1063, 54] on div "multiple-users-add Roles" at bounding box center [1121, 61] width 293 height 41
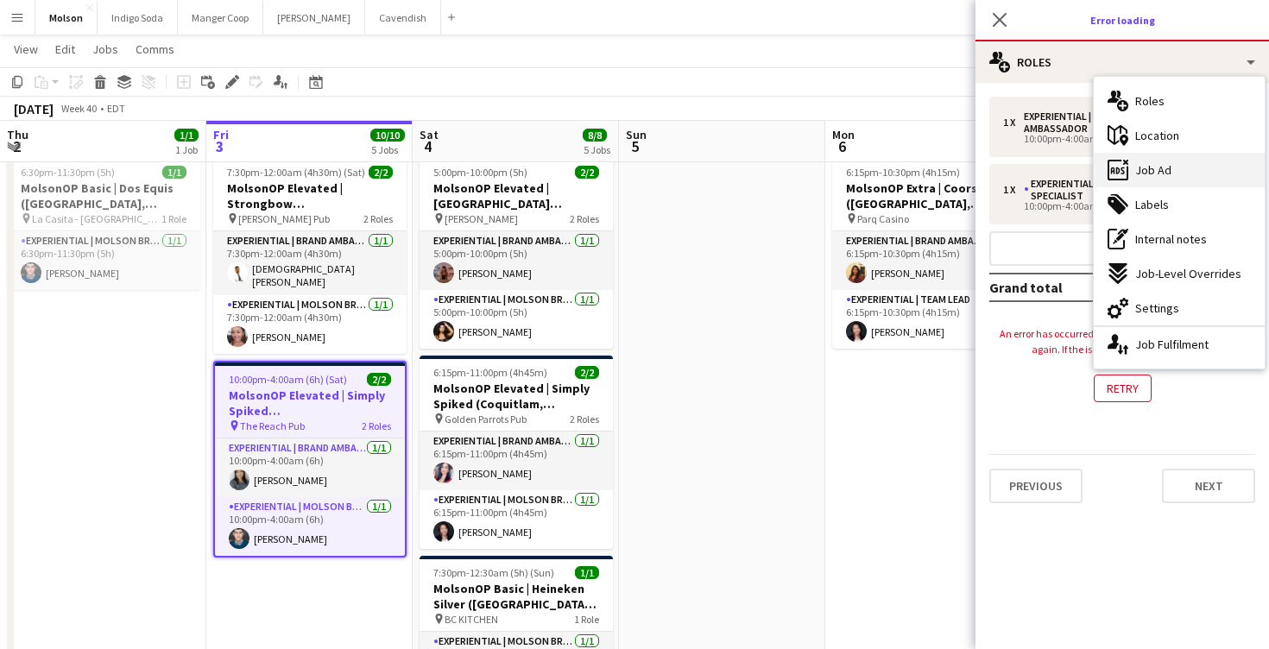
click at [1201, 175] on div "ads-window Job Ad" at bounding box center [1179, 170] width 171 height 35
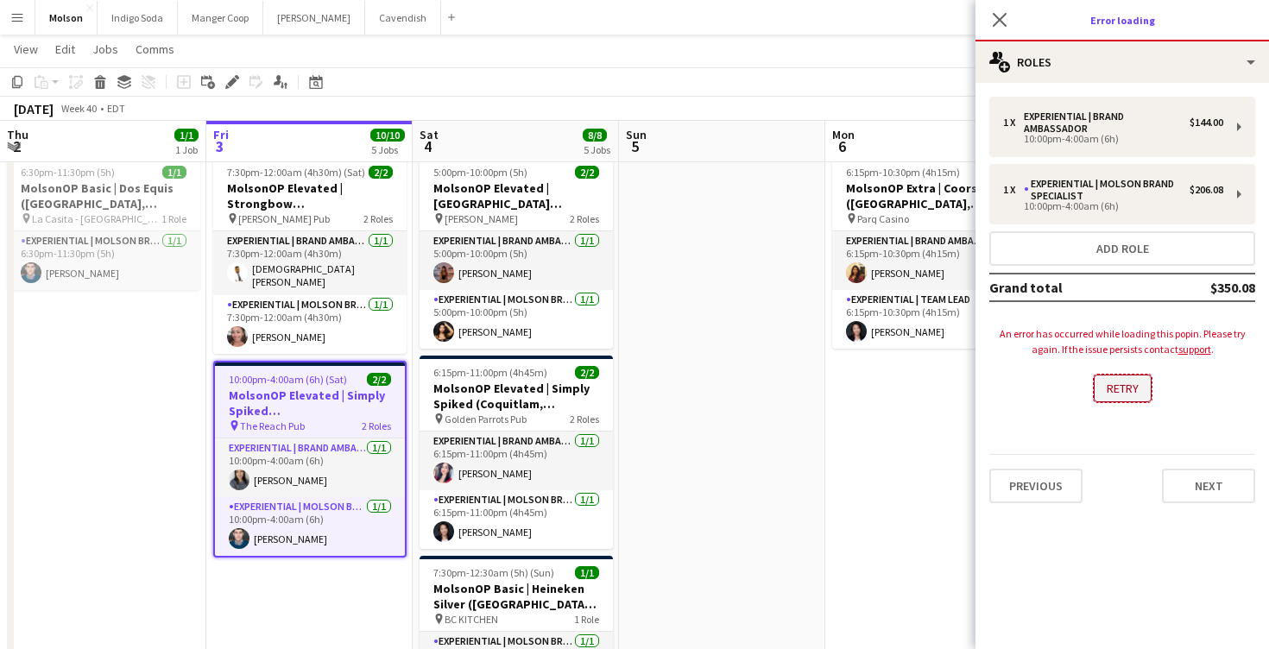
click at [1126, 399] on button "Retry" at bounding box center [1123, 389] width 58 height 28
click at [1126, 397] on button "Retry" at bounding box center [1123, 389] width 58 height 28
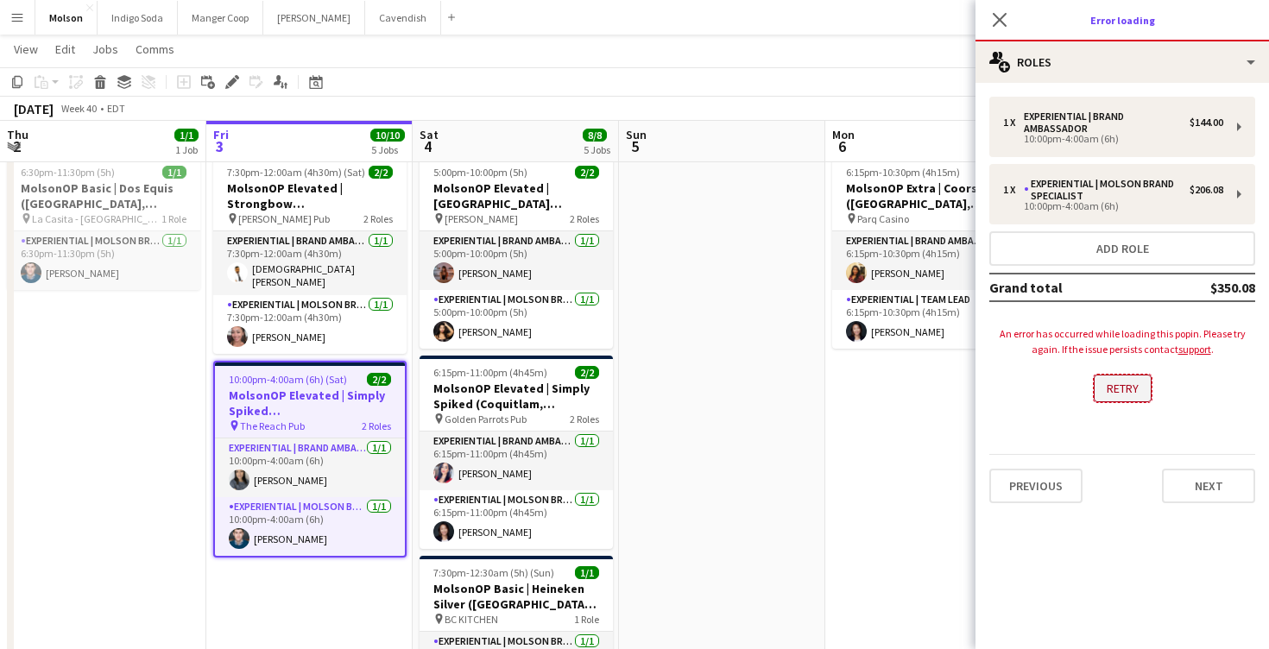
click at [1126, 397] on button "Retry" at bounding box center [1123, 389] width 58 height 28
click at [1195, 355] on link "support" at bounding box center [1194, 349] width 33 height 13
click at [1002, 19] on icon "Close pop-in" at bounding box center [999, 19] width 16 height 16
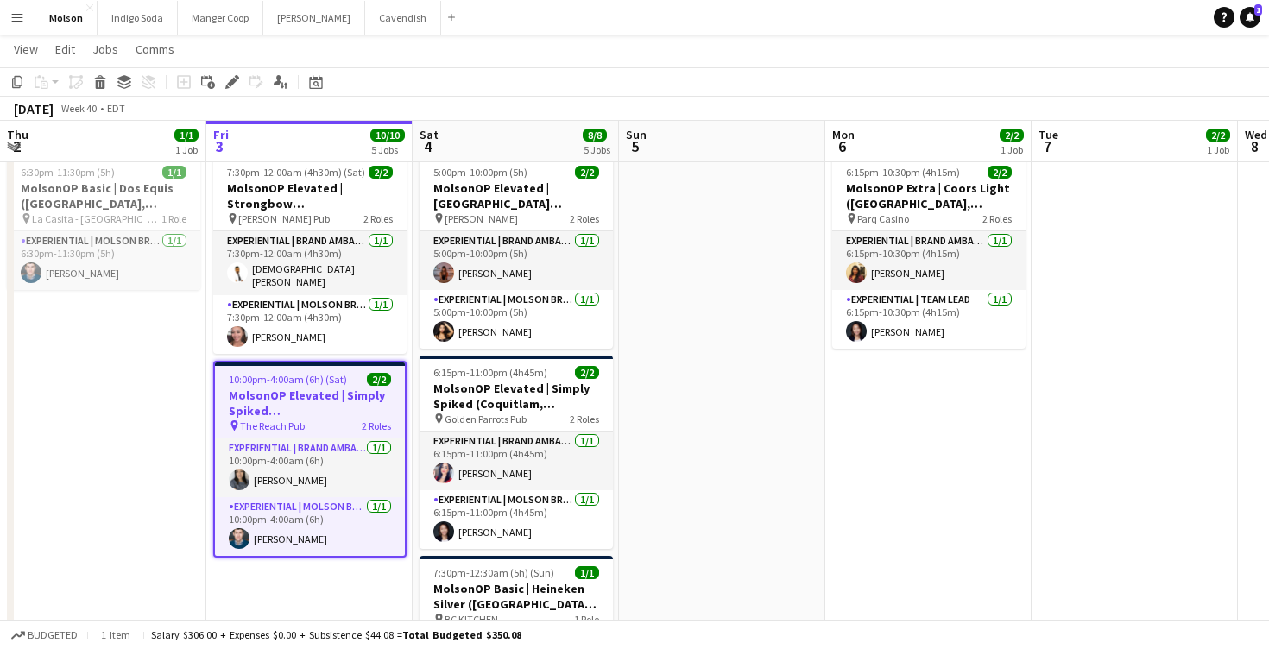
click at [785, 290] on app-date-cell at bounding box center [722, 438] width 206 height 581
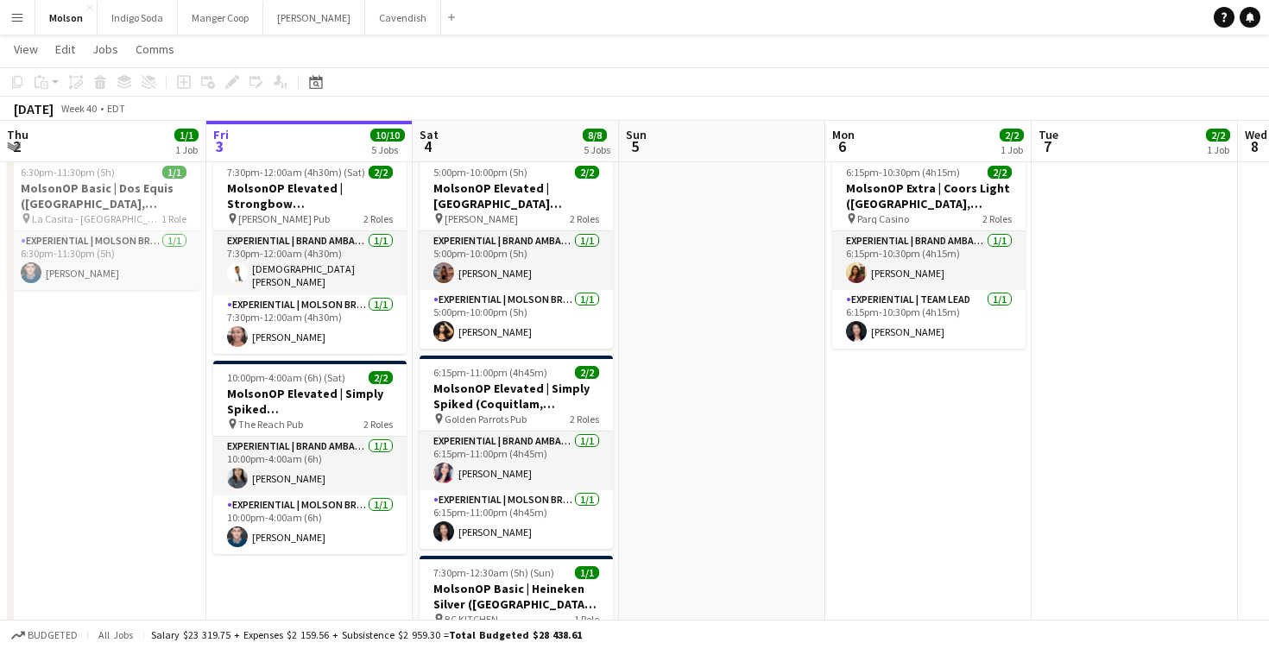
click at [22, 13] on app-icon "Menu" at bounding box center [17, 17] width 14 height 14
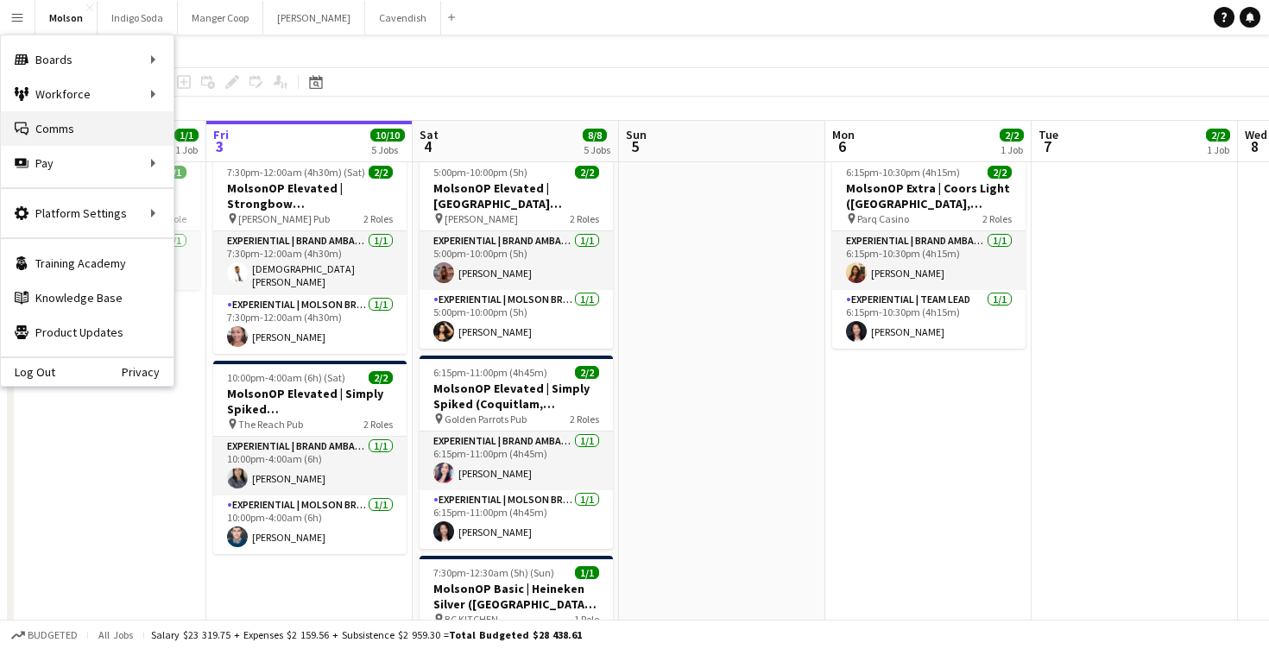
click at [58, 119] on link "Comms Comms" at bounding box center [87, 128] width 173 height 35
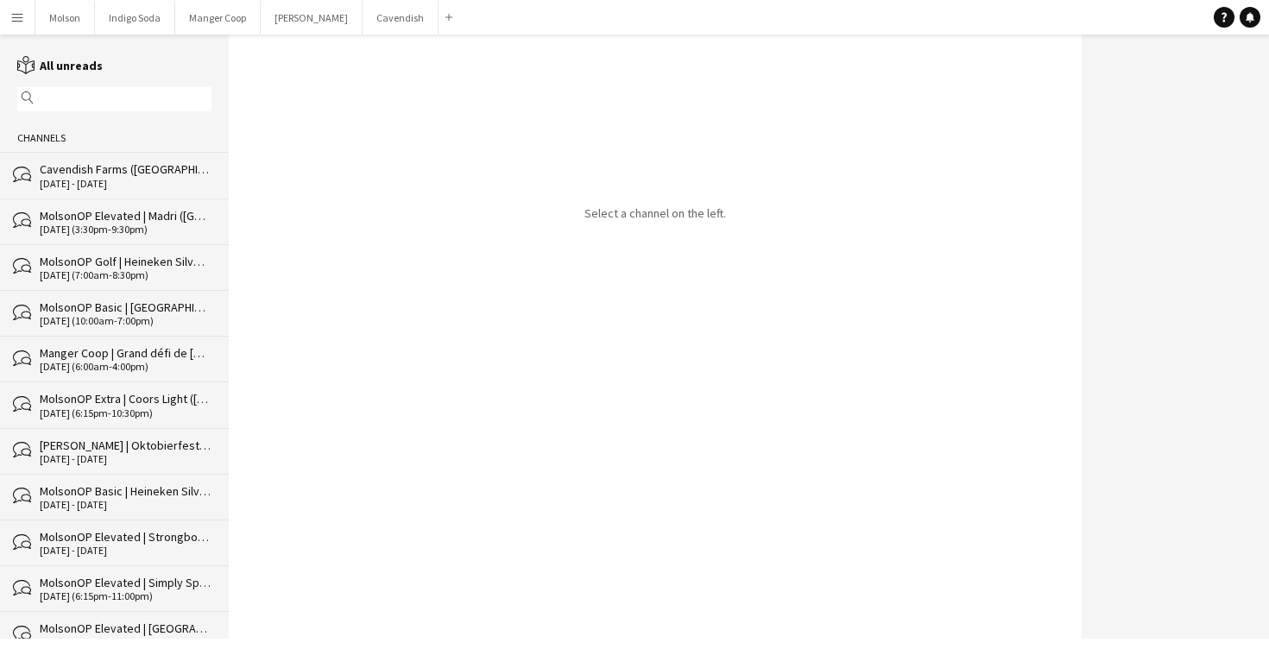
click at [157, 178] on div "[DATE] - [DATE]" at bounding box center [126, 184] width 172 height 12
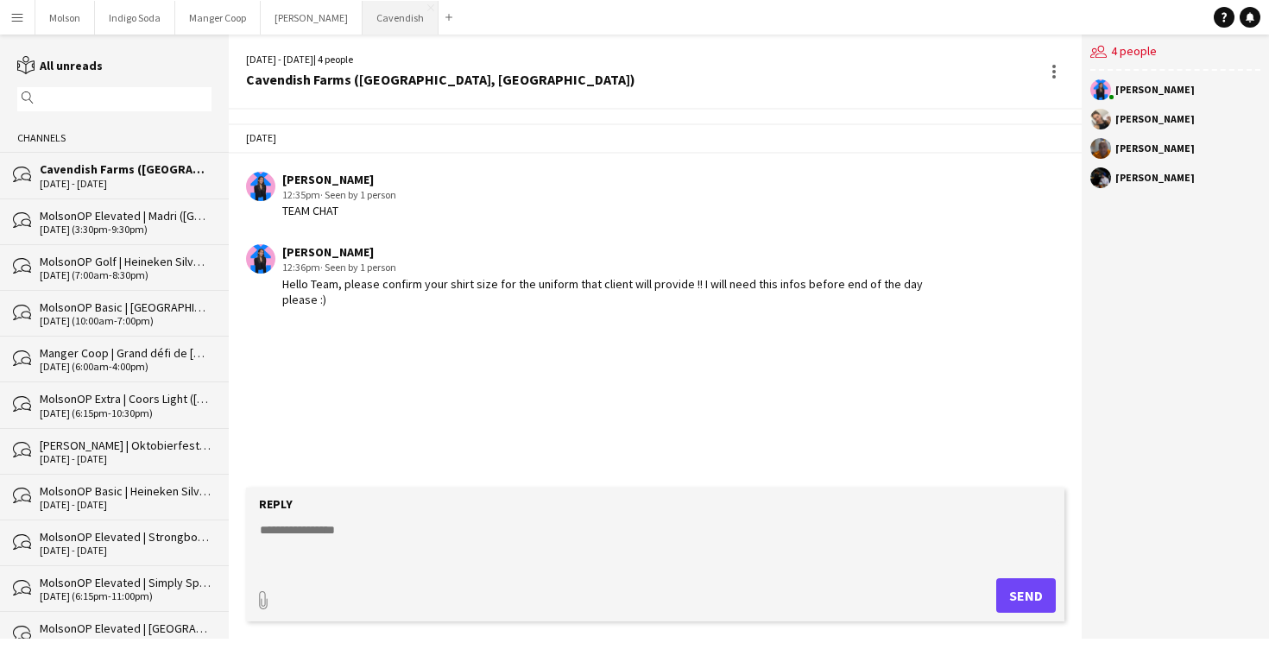
click at [372, 20] on button "Cavendish Close" at bounding box center [401, 18] width 76 height 34
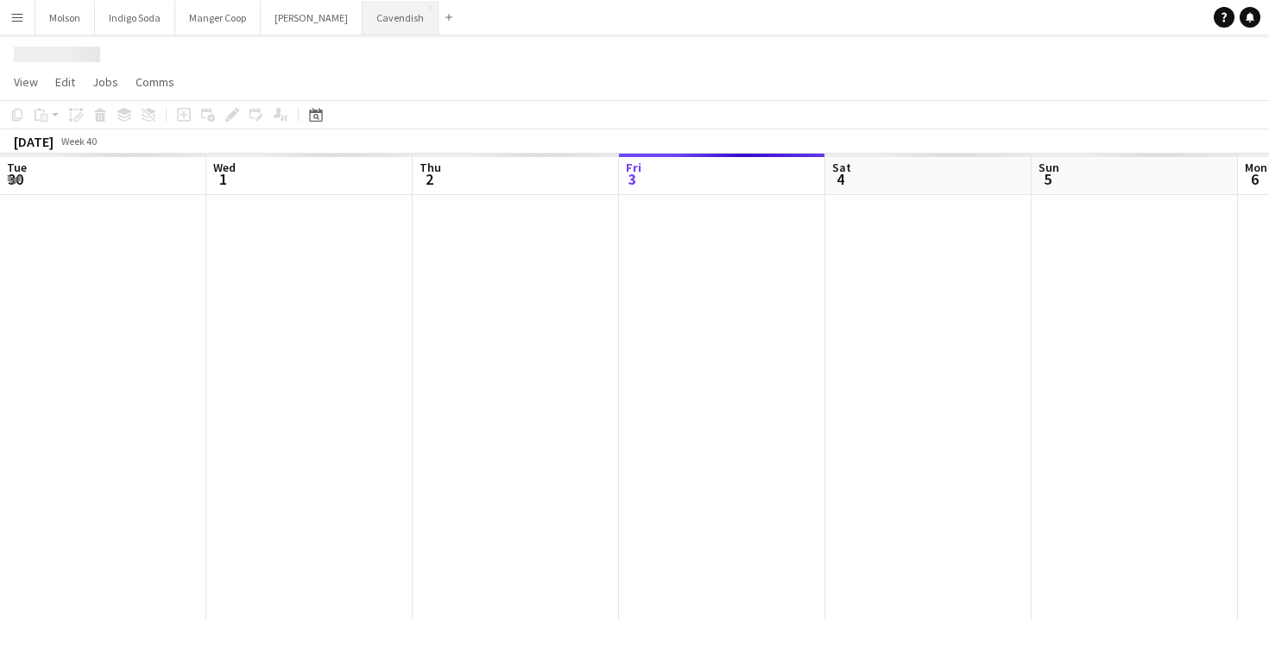
scroll to position [0, 413]
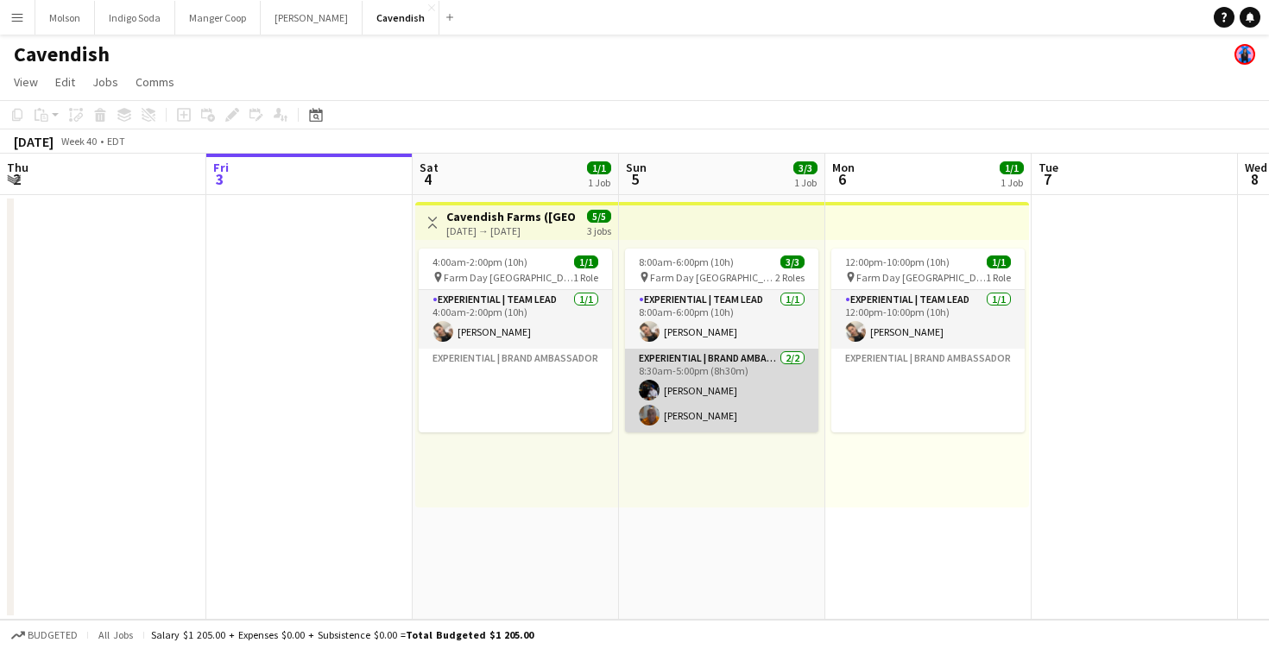
click at [686, 388] on app-card-role "Experiential | Brand Ambassador [DATE] 8:30am-5:00pm (8h30m) [PERSON_NAME] [PER…" at bounding box center [721, 391] width 193 height 84
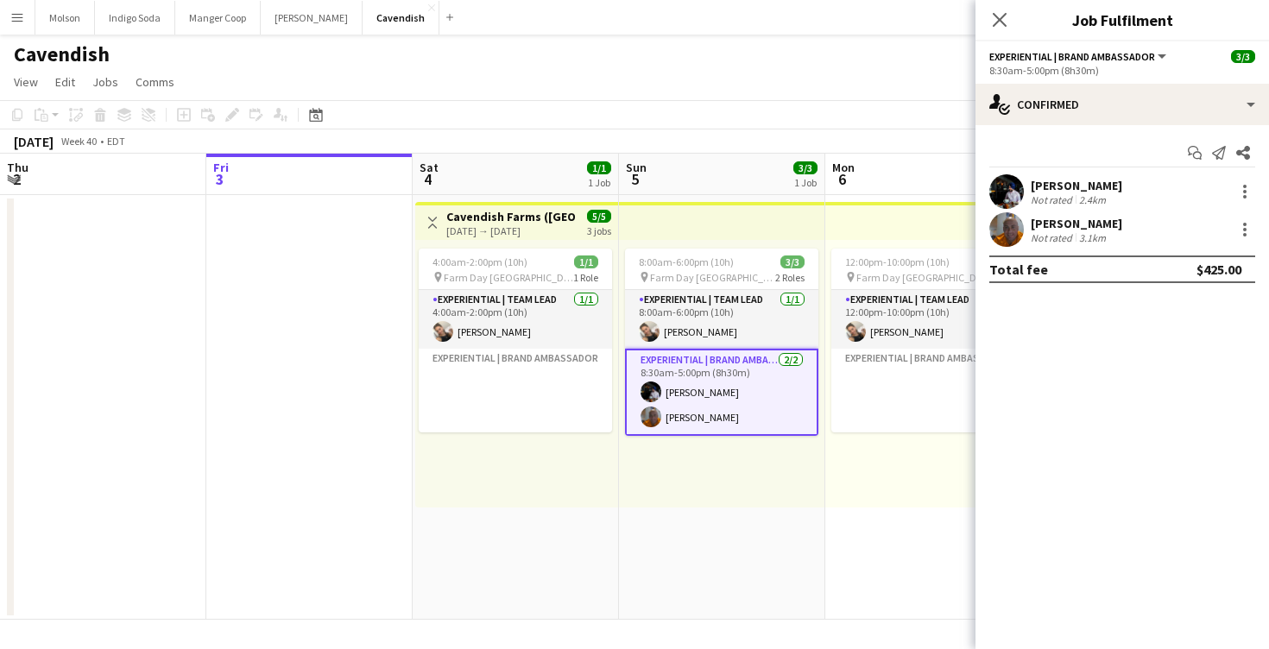
click at [990, 187] on app-user-avatar at bounding box center [1006, 191] width 35 height 35
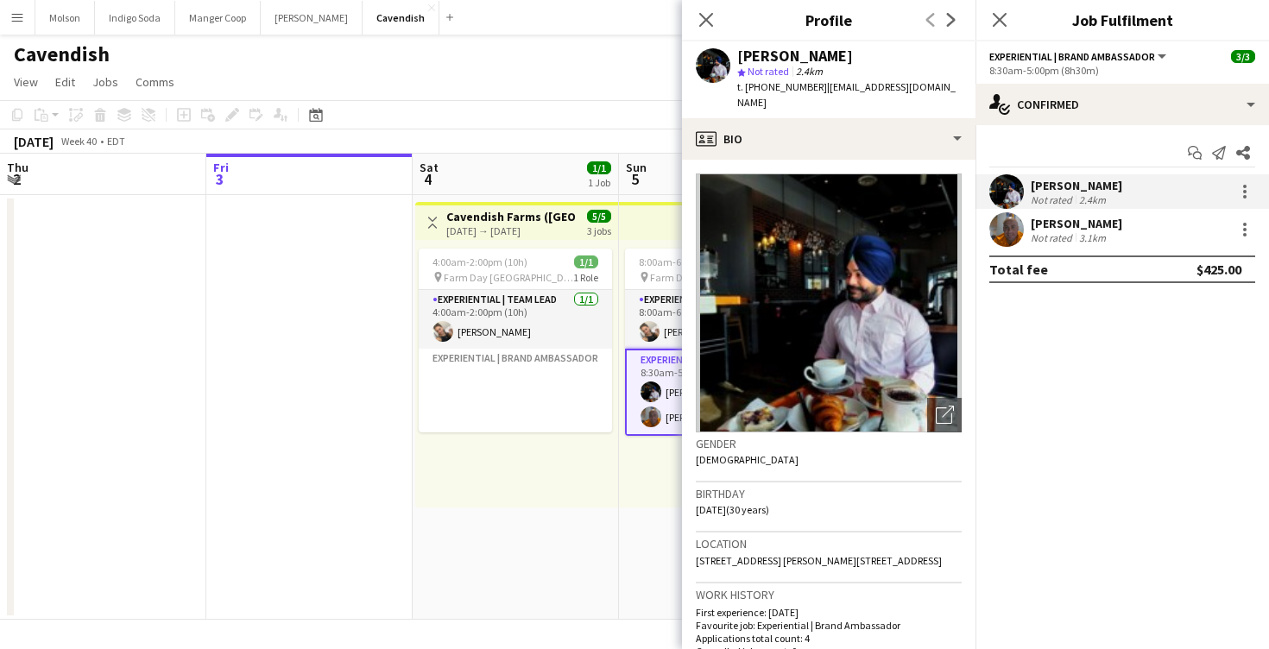
drag, startPoint x: 815, startPoint y: 86, endPoint x: 953, endPoint y: 91, distance: 138.2
click at [953, 91] on div "[PERSON_NAME] star Not rated 2.4km t. [PHONE_NUMBER] | [EMAIL_ADDRESS][DOMAIN_N…" at bounding box center [828, 79] width 293 height 77
copy span "[EMAIL_ADDRESS][DOMAIN_NAME]"
click at [1018, 235] on app-user-avatar at bounding box center [1006, 229] width 35 height 35
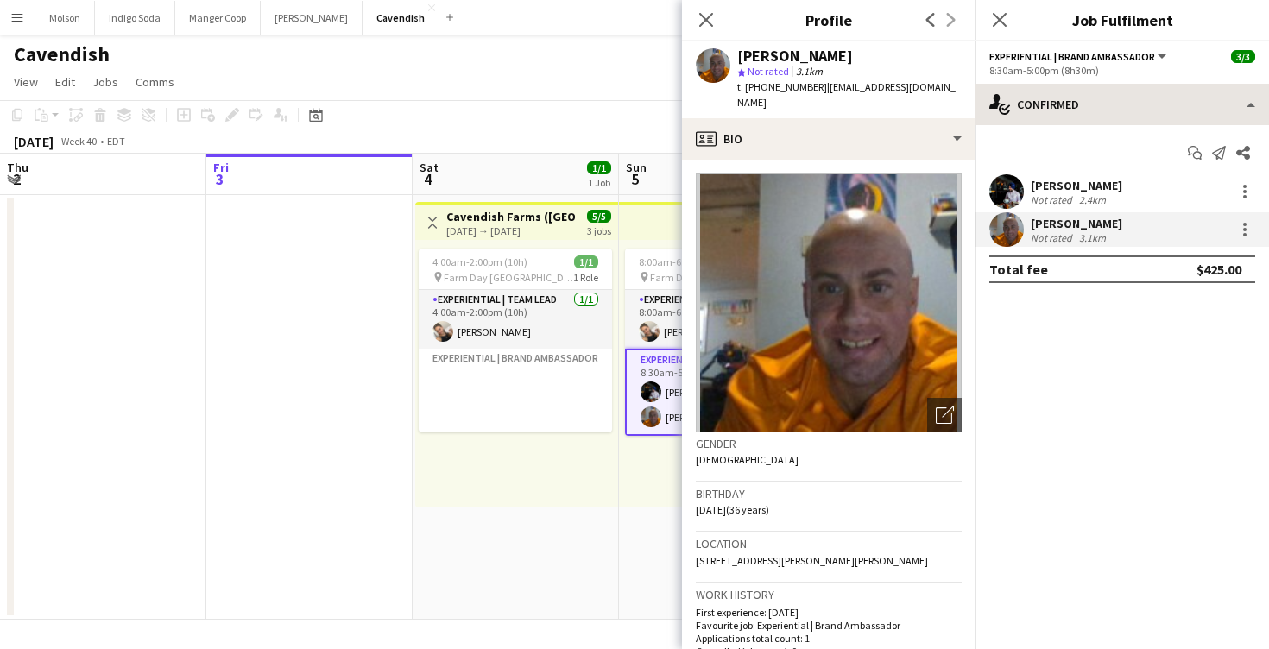
drag, startPoint x: 815, startPoint y: 87, endPoint x: 988, endPoint y: 91, distance: 173.5
click at [988, 91] on body "Menu Boards Boards Boards All jobs Status Workforce Workforce My Workforce Recr…" at bounding box center [634, 324] width 1269 height 649
click at [891, 83] on span "| [EMAIL_ADDRESS][DOMAIN_NAME]" at bounding box center [846, 94] width 218 height 28
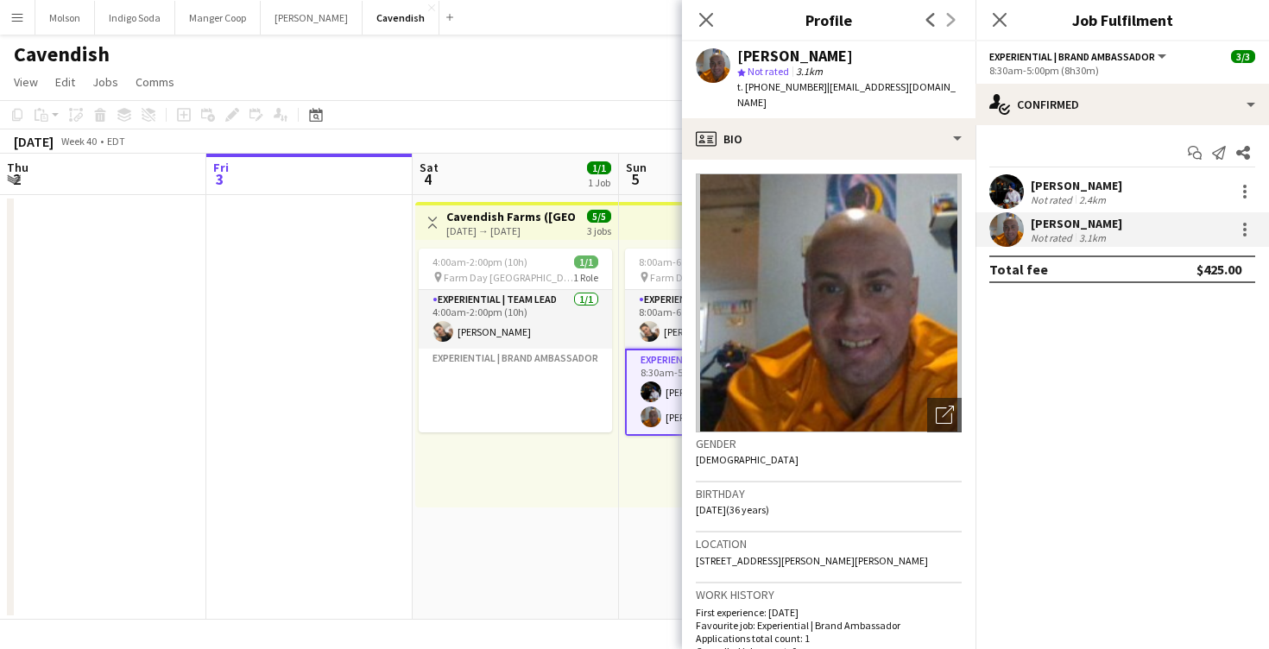
click at [891, 83] on span "| [EMAIL_ADDRESS][DOMAIN_NAME]" at bounding box center [846, 94] width 218 height 28
drag, startPoint x: 926, startPoint y: 87, endPoint x: 816, endPoint y: 87, distance: 110.5
click at [816, 87] on span "| [EMAIL_ADDRESS][DOMAIN_NAME]" at bounding box center [846, 94] width 218 height 28
copy span "[EMAIL_ADDRESS][DOMAIN_NAME]"
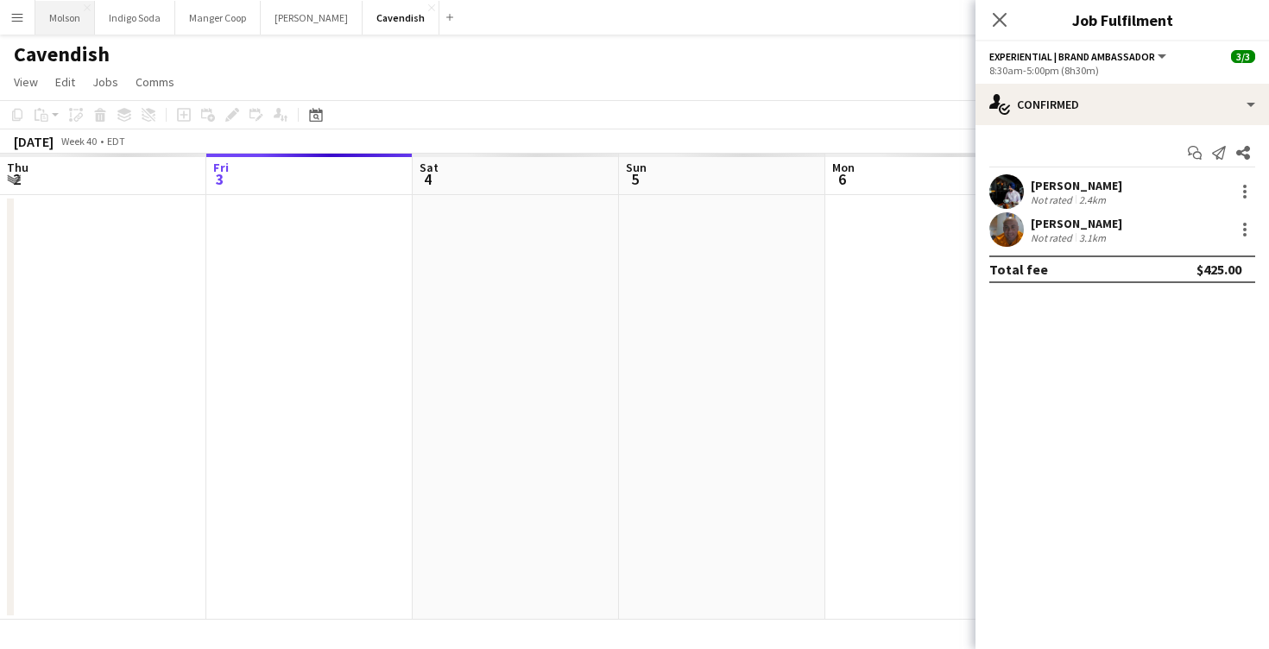
click at [69, 32] on button "Molson Close" at bounding box center [65, 18] width 60 height 34
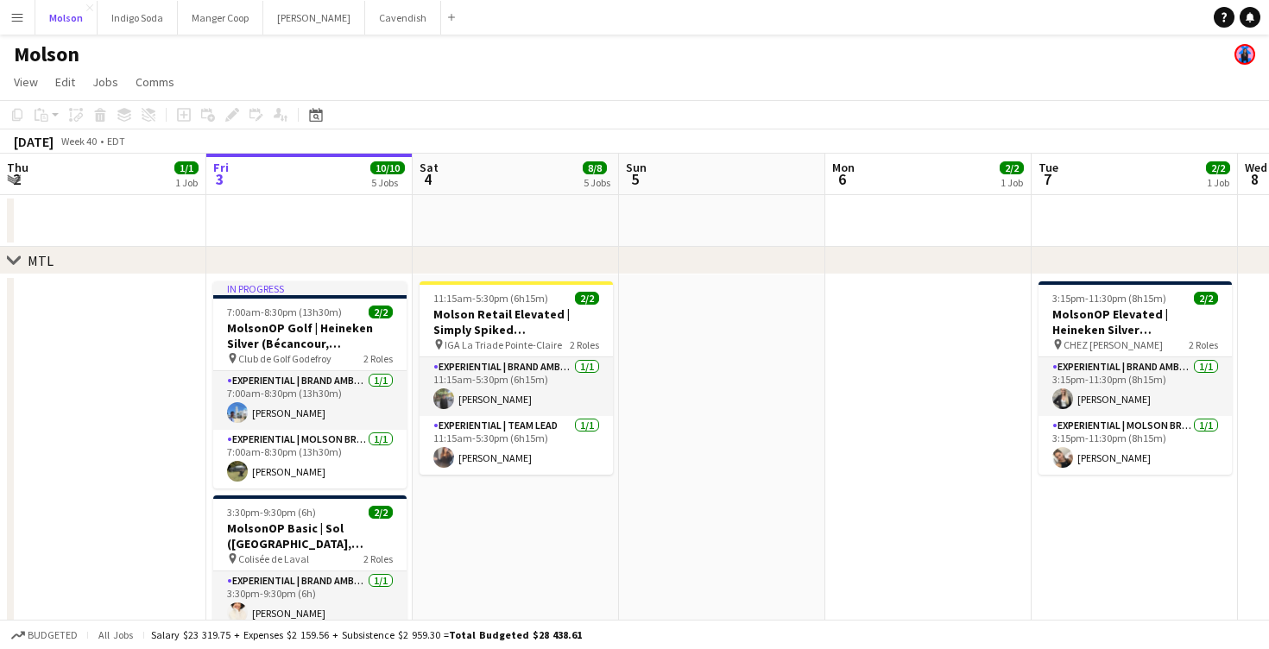
scroll to position [30, 0]
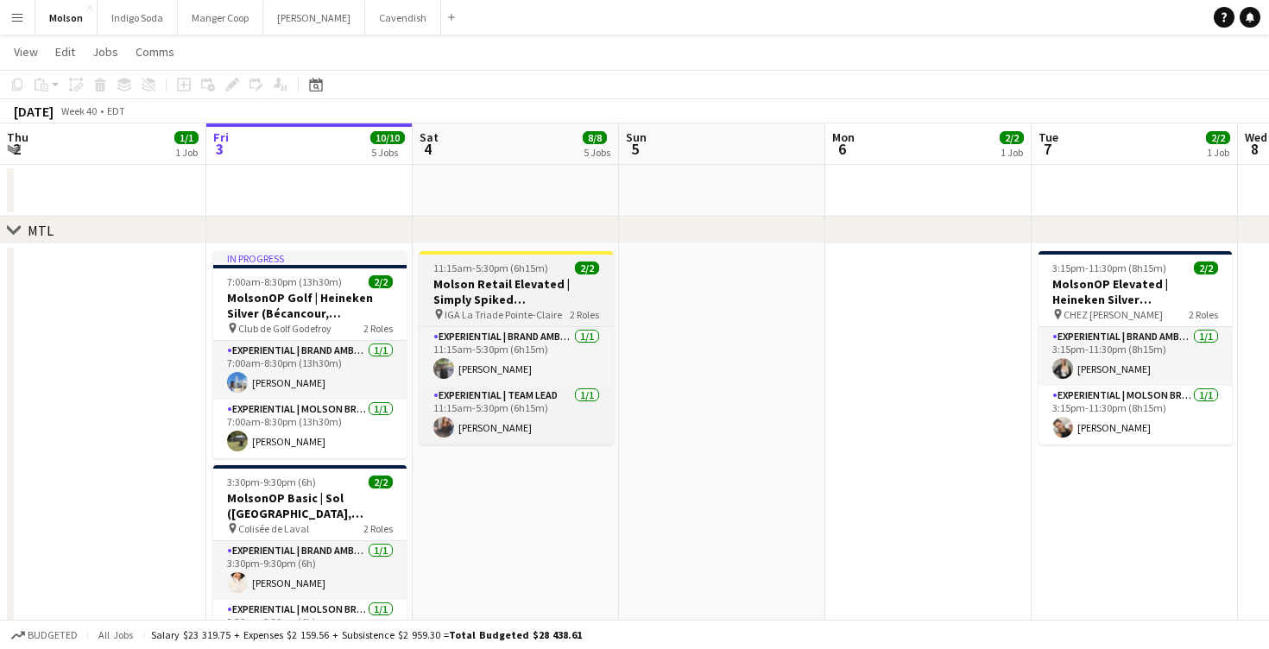
click at [458, 288] on h3 "Molson Retail Elevated | Simply Spiked ([GEOGRAPHIC_DATA], [GEOGRAPHIC_DATA])" at bounding box center [515, 291] width 193 height 31
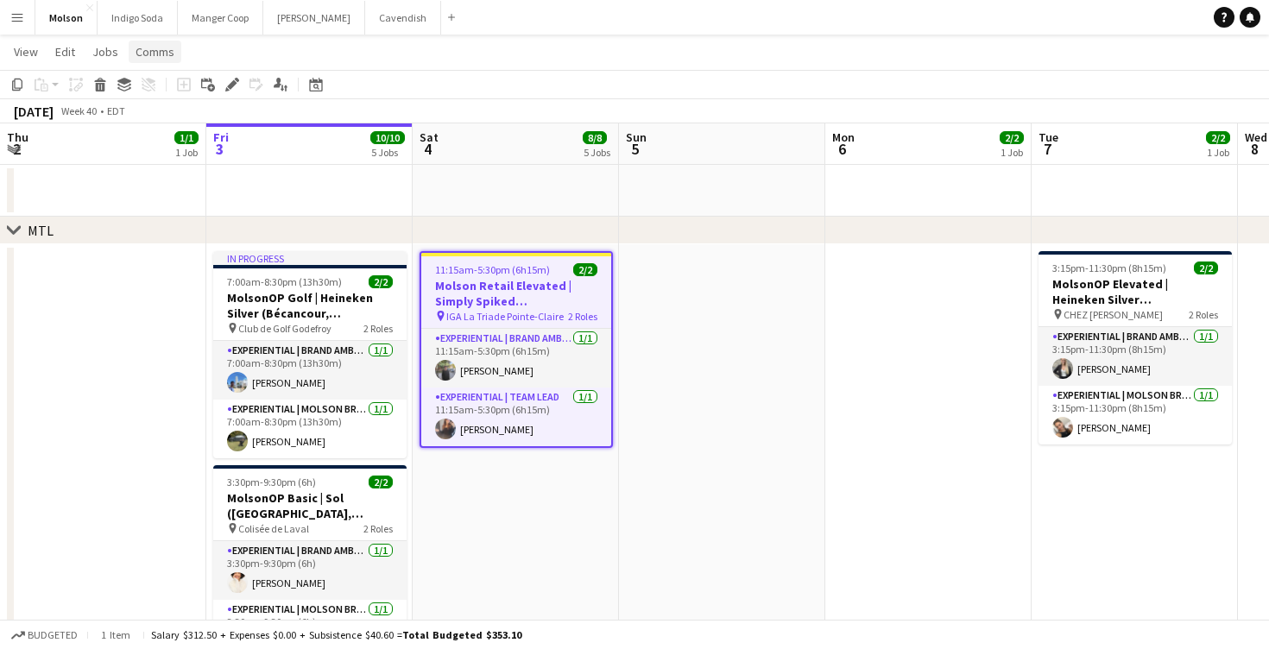
click at [169, 62] on link "Comms" at bounding box center [155, 52] width 53 height 22
click at [170, 124] on span "Create chat" at bounding box center [172, 125] width 60 height 16
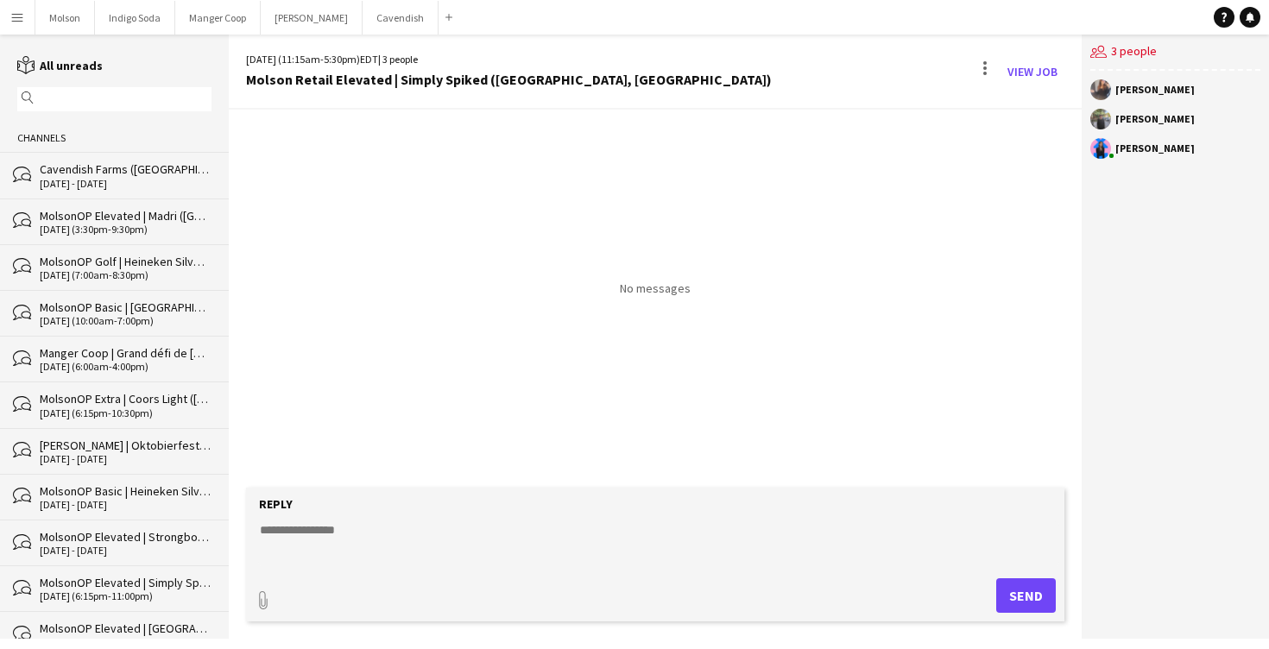
click at [358, 534] on textarea at bounding box center [658, 543] width 801 height 45
type textarea "*********"
click at [1030, 596] on button "Send" at bounding box center [1026, 595] width 60 height 35
click at [678, 505] on div "Reply" at bounding box center [655, 504] width 801 height 16
click at [539, 567] on form "Reply paperclip Send" at bounding box center [655, 555] width 818 height 134
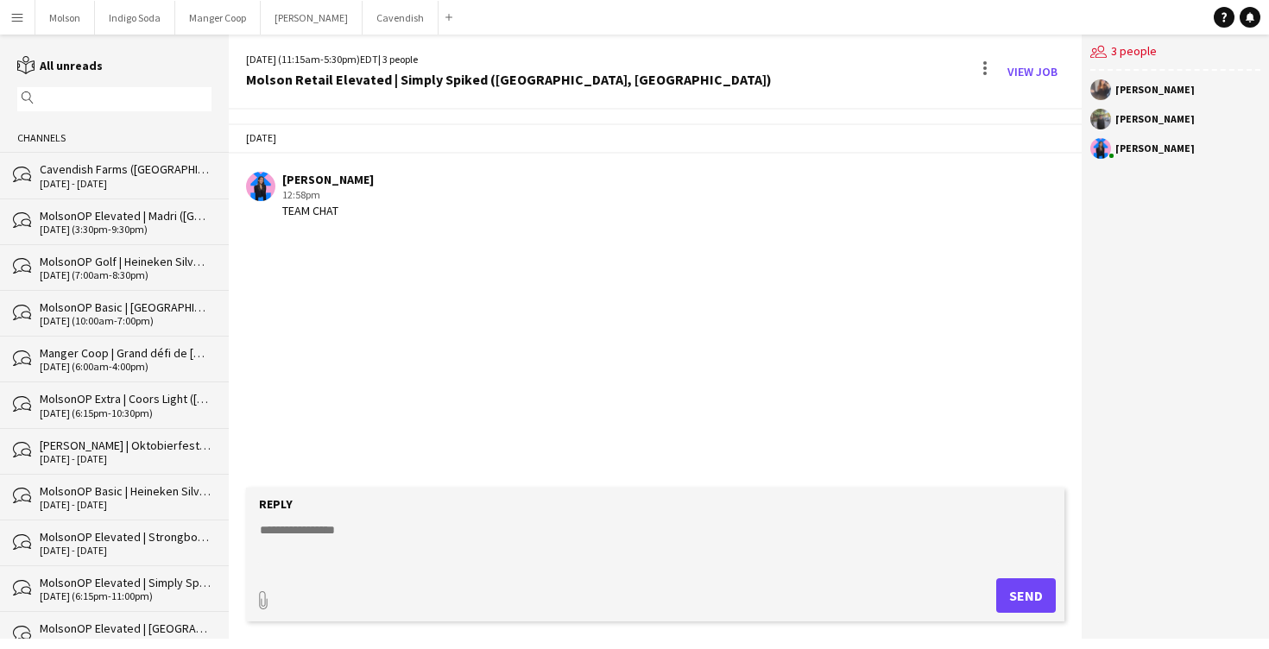
click at [373, 533] on textarea at bounding box center [658, 543] width 801 height 45
type textarea "**********"
click at [1024, 583] on button "Send" at bounding box center [1026, 595] width 60 height 35
click at [64, 17] on button "Molson Close" at bounding box center [65, 18] width 60 height 34
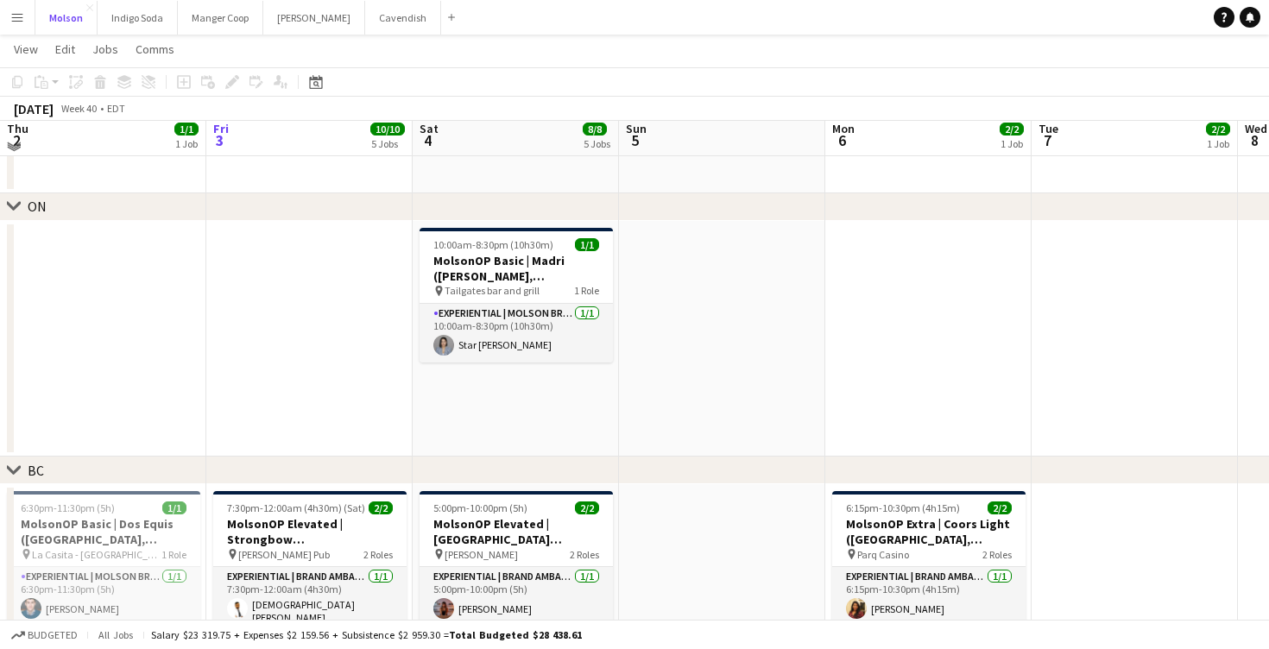
scroll to position [813, 0]
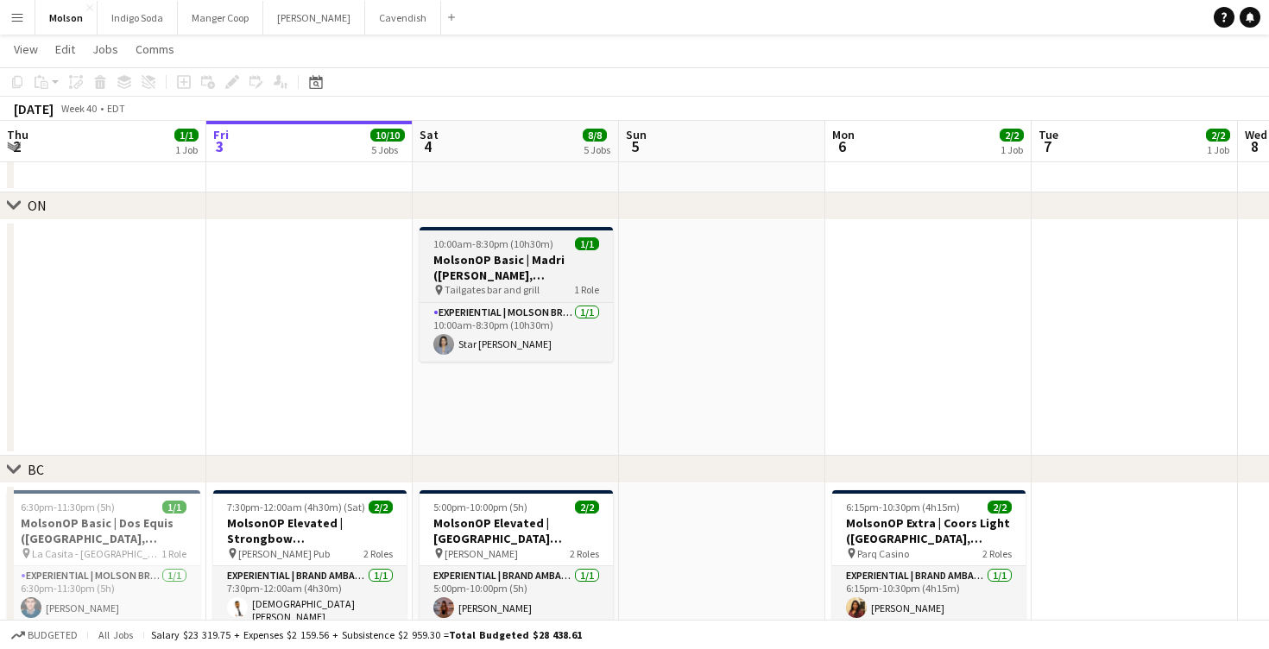
click at [553, 254] on h3 "MolsonOP Basic | Madri ([PERSON_NAME], [GEOGRAPHIC_DATA])" at bounding box center [515, 267] width 193 height 31
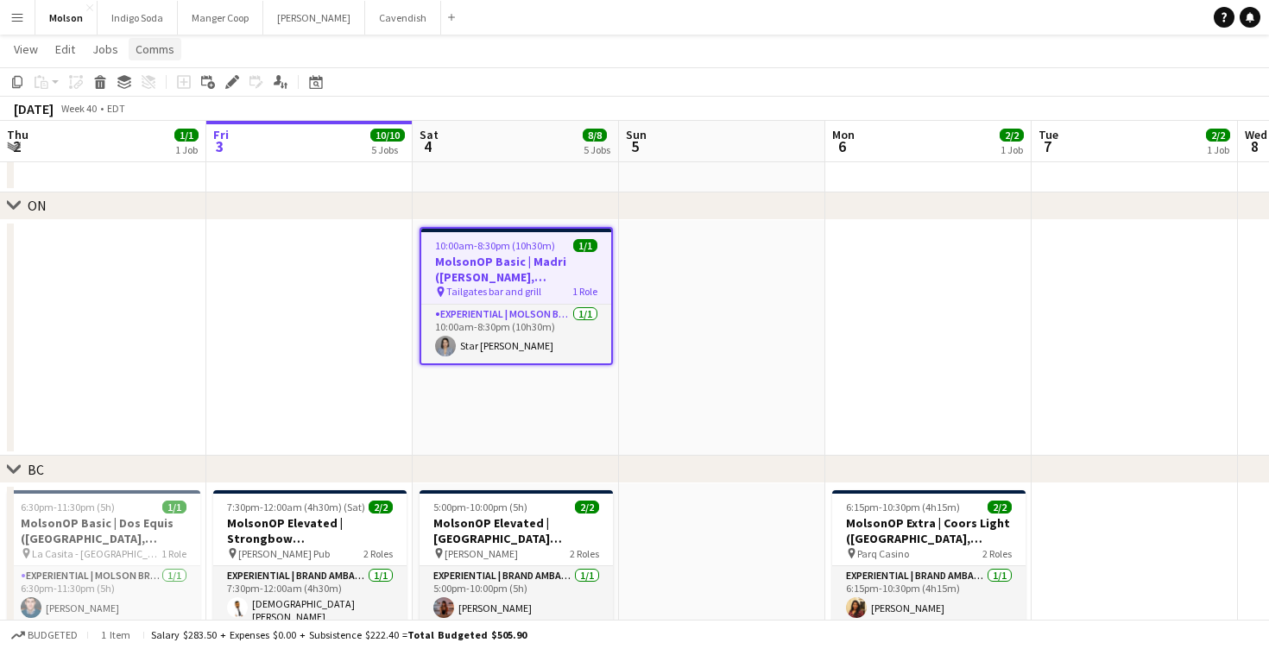
click at [154, 54] on span "Comms" at bounding box center [155, 49] width 39 height 16
click at [170, 122] on span "Create chat" at bounding box center [172, 123] width 60 height 16
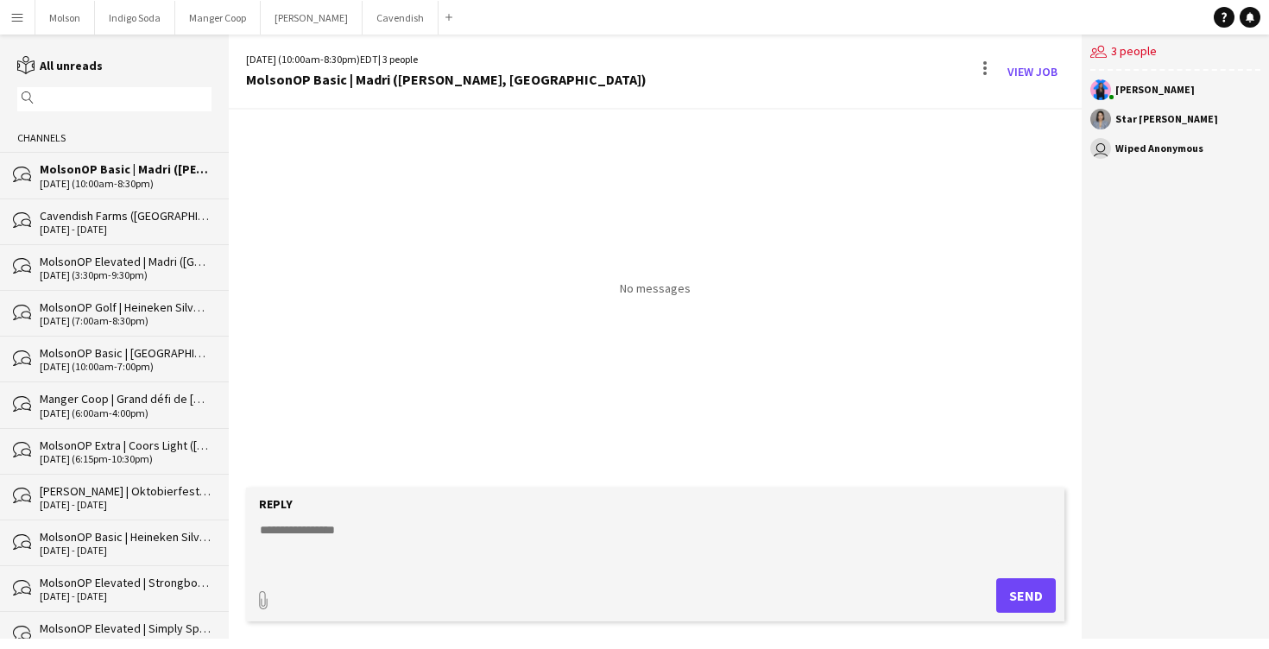
click at [306, 553] on textarea at bounding box center [658, 543] width 801 height 45
type textarea "*********"
click at [1041, 603] on button "Send" at bounding box center [1026, 595] width 60 height 35
click at [306, 543] on textarea at bounding box center [658, 543] width 801 height 45
click at [332, 540] on textarea at bounding box center [658, 543] width 801 height 45
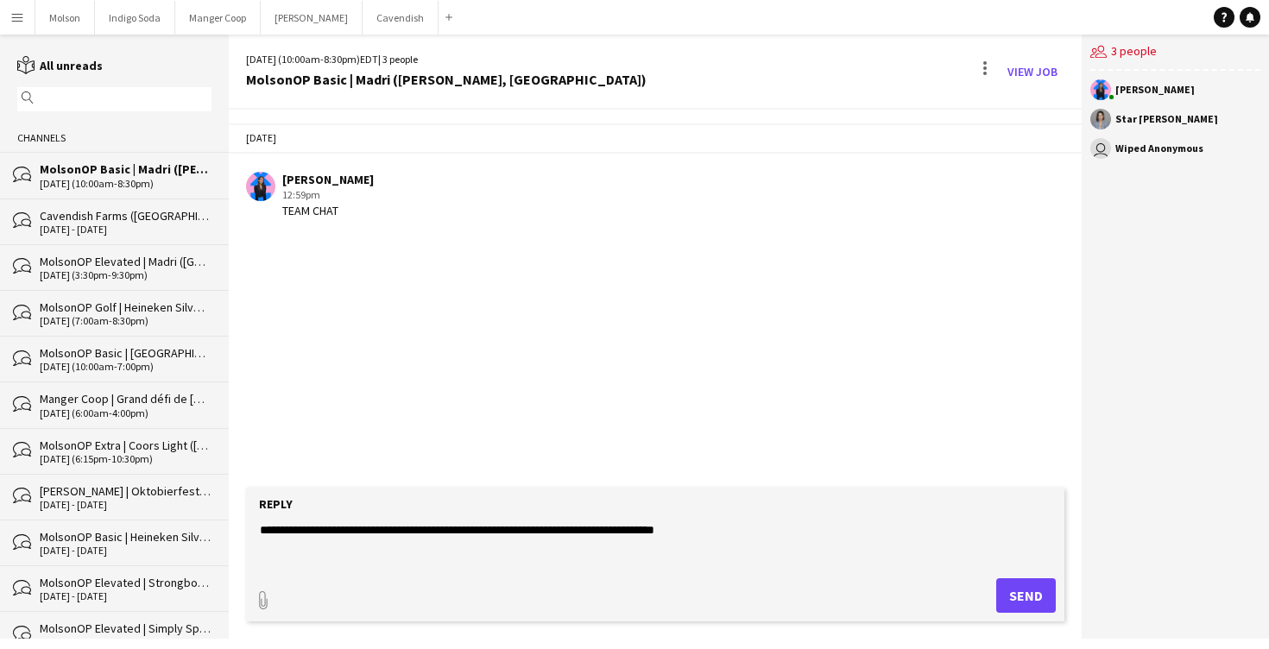
type textarea "**********"
click at [1022, 596] on button "Send" at bounding box center [1026, 595] width 60 height 35
